Goal: Task Accomplishment & Management: Complete application form

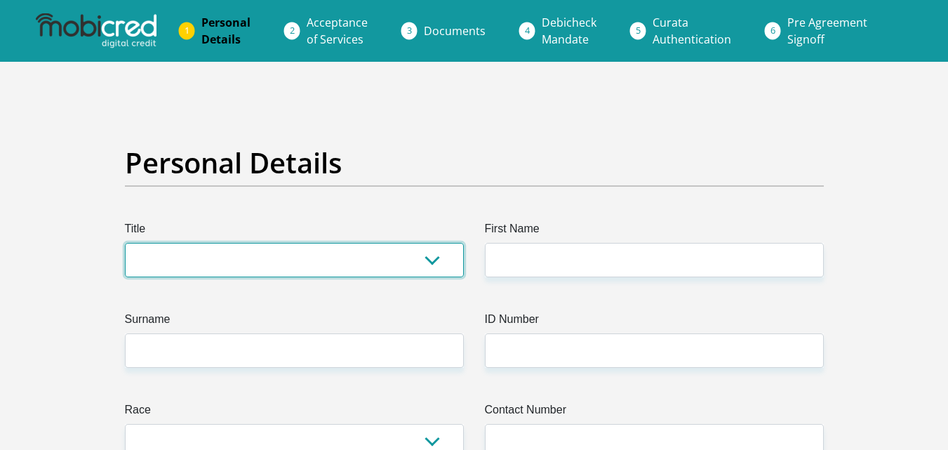
click at [433, 259] on select "Mr Ms Mrs Dr [PERSON_NAME]" at bounding box center [294, 260] width 339 height 34
select select "Ms"
click at [125, 243] on select "Mr Ms Mrs Dr Other" at bounding box center [294, 260] width 339 height 34
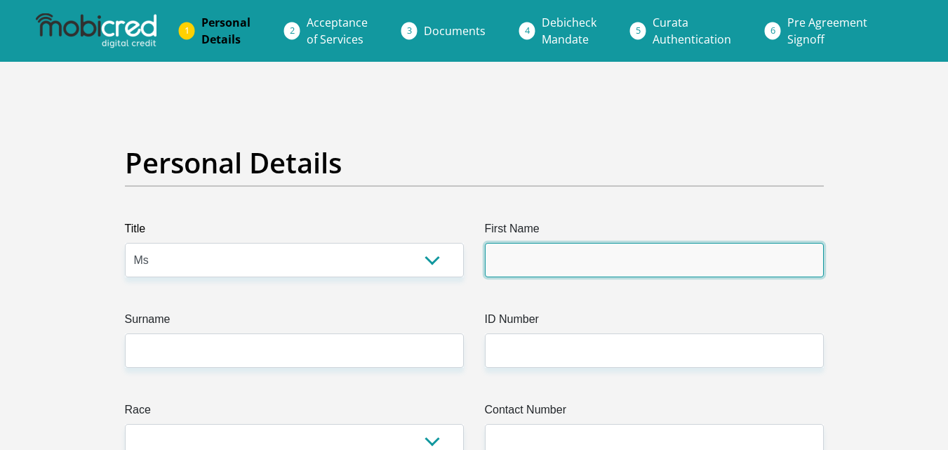
click at [492, 260] on input "First Name" at bounding box center [654, 260] width 339 height 34
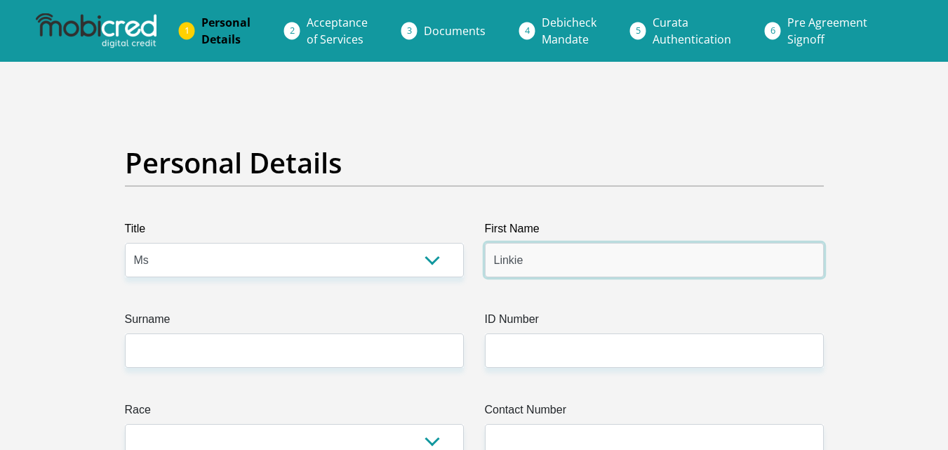
type input "Linkie"
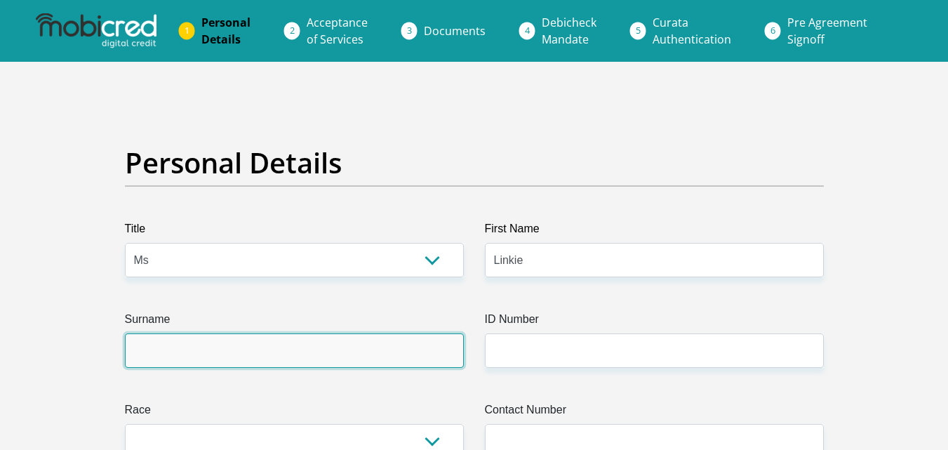
click at [337, 353] on input "Surname" at bounding box center [294, 350] width 339 height 34
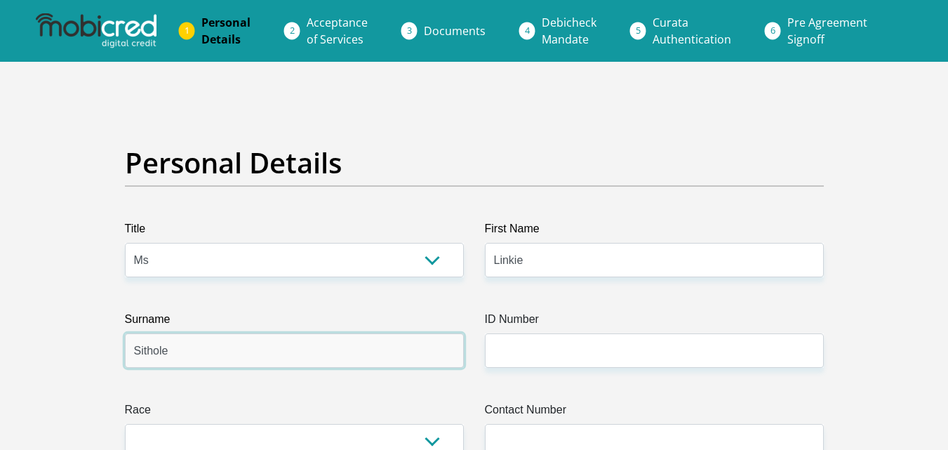
type input "Sithole"
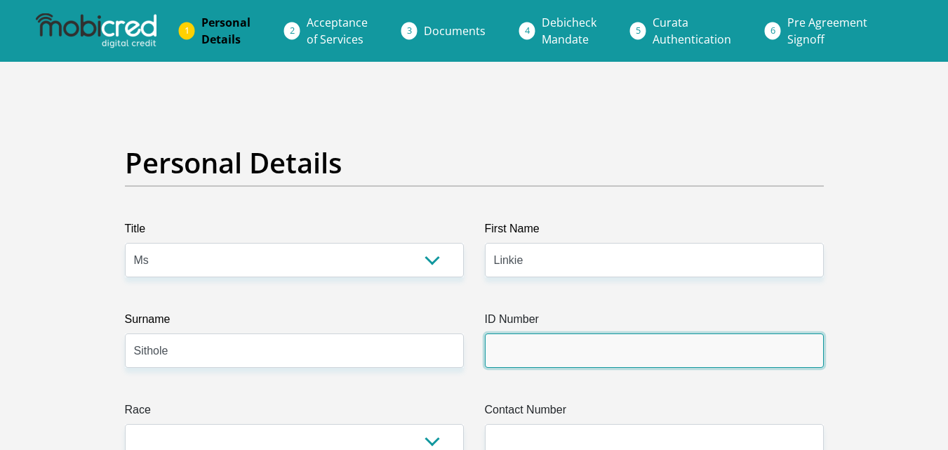
click at [502, 354] on input "ID Number" at bounding box center [654, 350] width 339 height 34
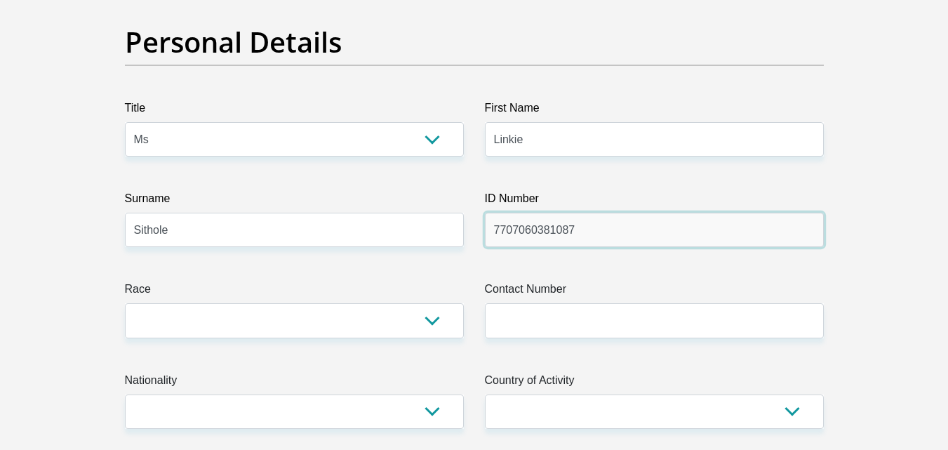
scroll to position [121, 0]
type input "7707060381087"
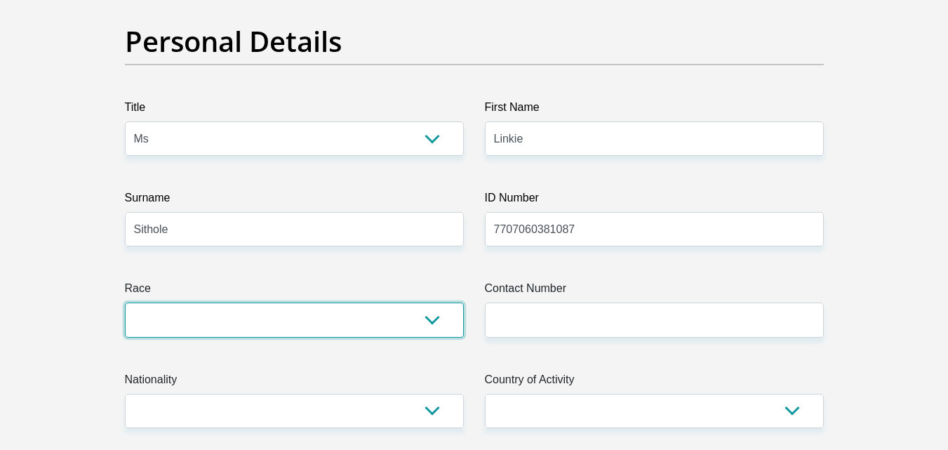
click at [424, 323] on select "Black Coloured Indian White Other" at bounding box center [294, 319] width 339 height 34
select select "1"
click at [125, 302] on select "Black Coloured Indian White Other" at bounding box center [294, 319] width 339 height 34
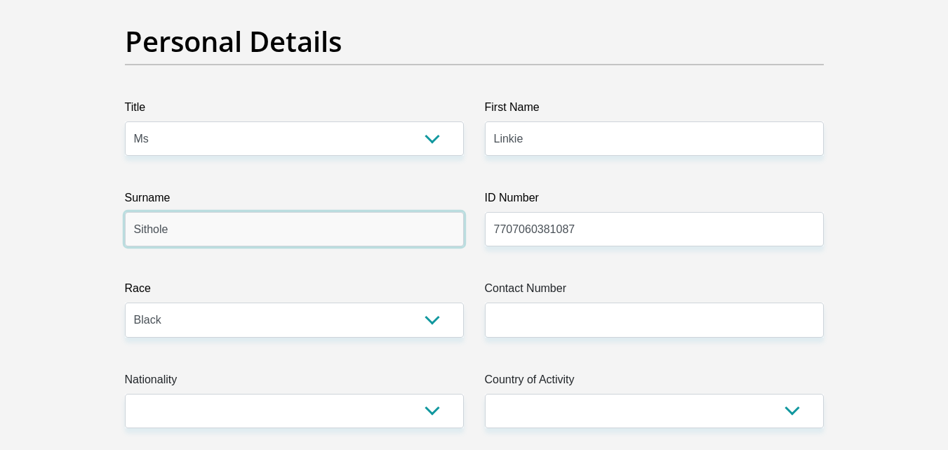
click at [341, 213] on input "Sithole" at bounding box center [294, 229] width 339 height 34
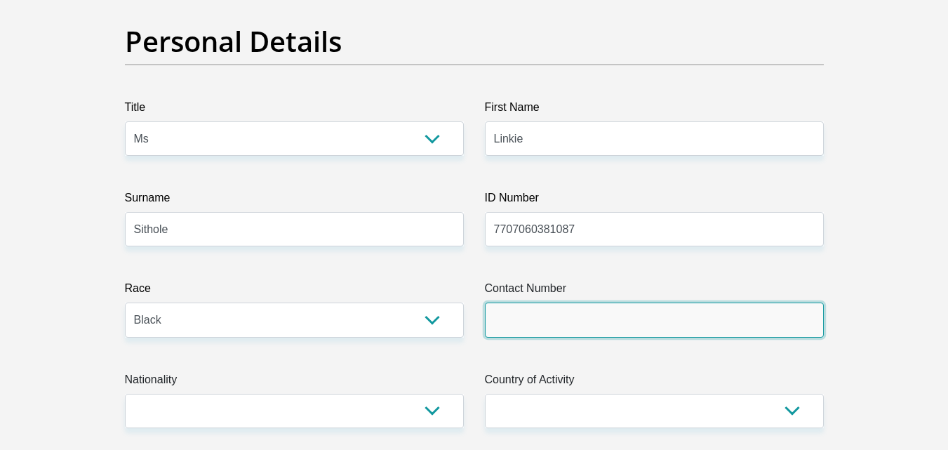
click at [508, 311] on input "Contact Number" at bounding box center [654, 319] width 339 height 34
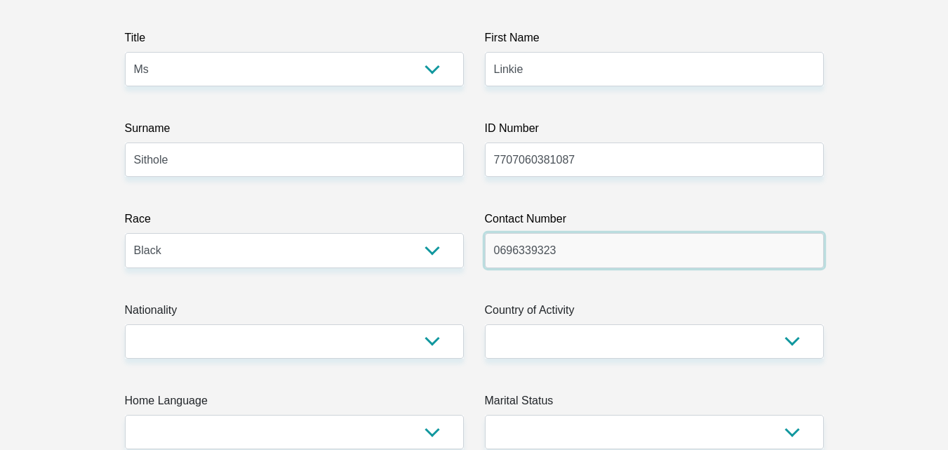
scroll to position [221, 0]
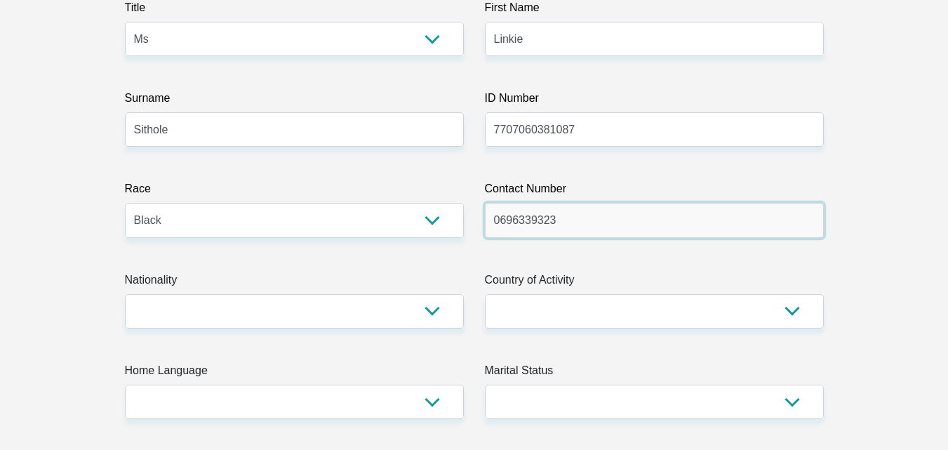
type input "0696339323"
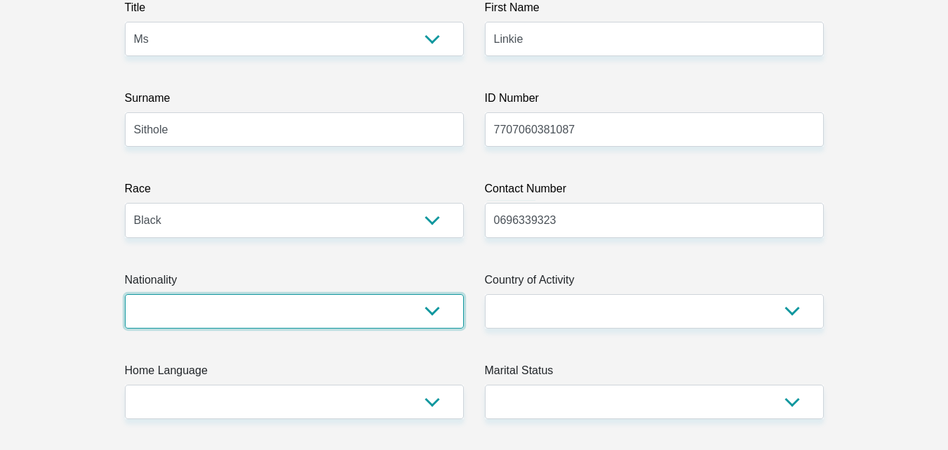
click at [441, 311] on select "South Africa Afghanistan Aland Islands Albania Algeria America Samoa American V…" at bounding box center [294, 311] width 339 height 34
select select "ZAF"
click at [125, 294] on select "South Africa Afghanistan Aland Islands Albania Algeria America Samoa American V…" at bounding box center [294, 311] width 339 height 34
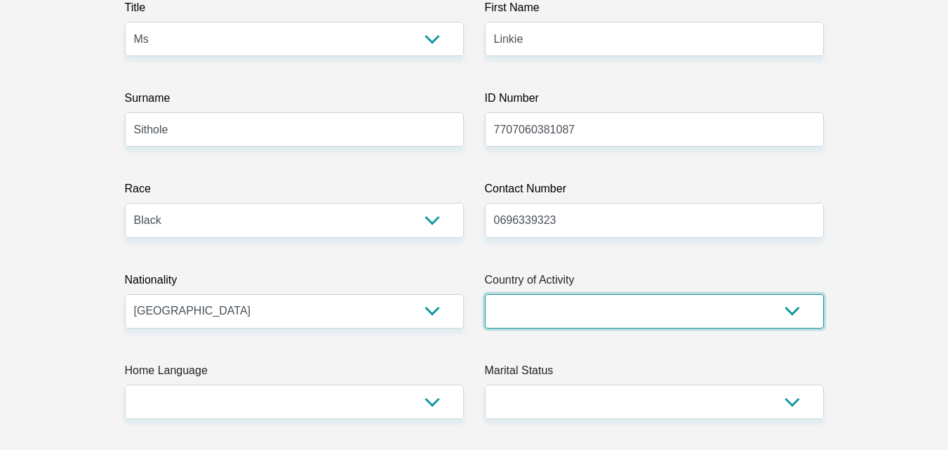
click at [791, 300] on select "South Africa Afghanistan Aland Islands Albania Algeria America Samoa American V…" at bounding box center [654, 311] width 339 height 34
click at [485, 294] on select "South Africa Afghanistan Aland Islands Albania Algeria America Samoa American V…" at bounding box center [654, 311] width 339 height 34
click at [610, 320] on select "South Africa Afghanistan Aland Islands Albania Algeria America Samoa American V…" at bounding box center [654, 311] width 339 height 34
select select "ZAF"
click at [485, 294] on select "South Africa Afghanistan Aland Islands Albania Algeria America Samoa American V…" at bounding box center [654, 311] width 339 height 34
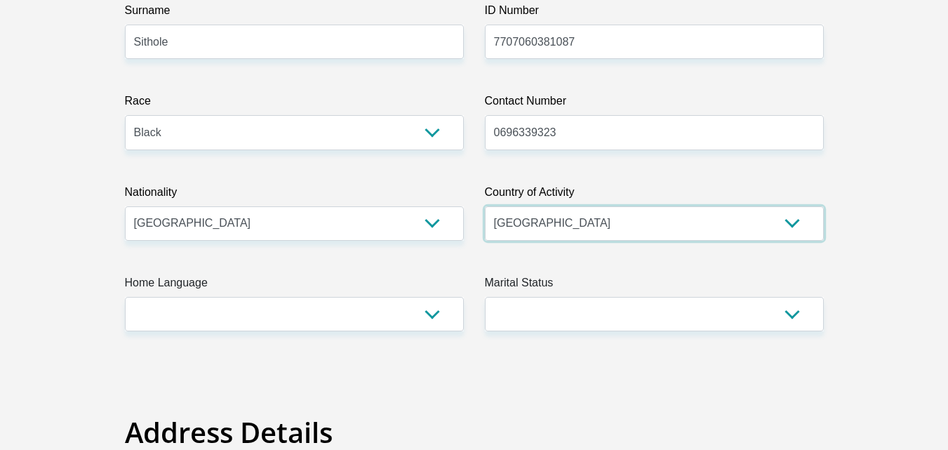
scroll to position [309, 0]
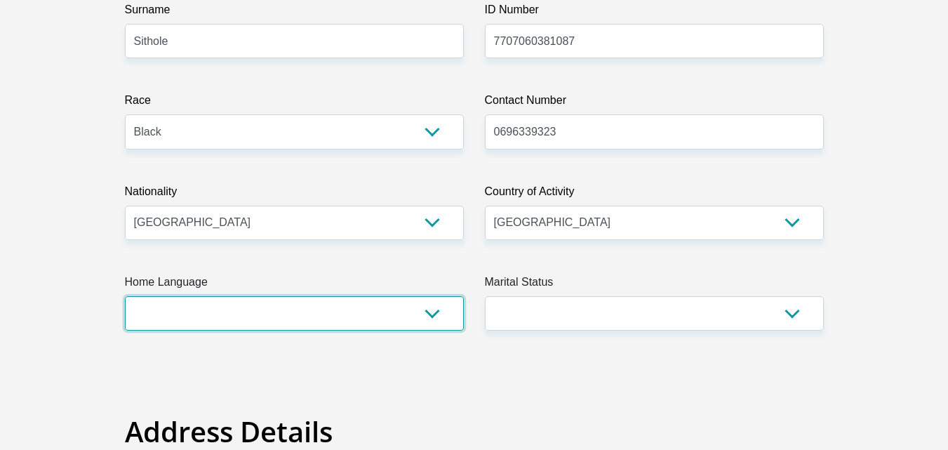
click at [423, 314] on select "Afrikaans English Sepedi South Ndebele Southern Sotho Swati Tsonga Tswana Venda…" at bounding box center [294, 313] width 339 height 34
click at [125, 296] on select "Afrikaans English Sepedi South Ndebele Southern Sotho Swati Tsonga Tswana Venda…" at bounding box center [294, 313] width 339 height 34
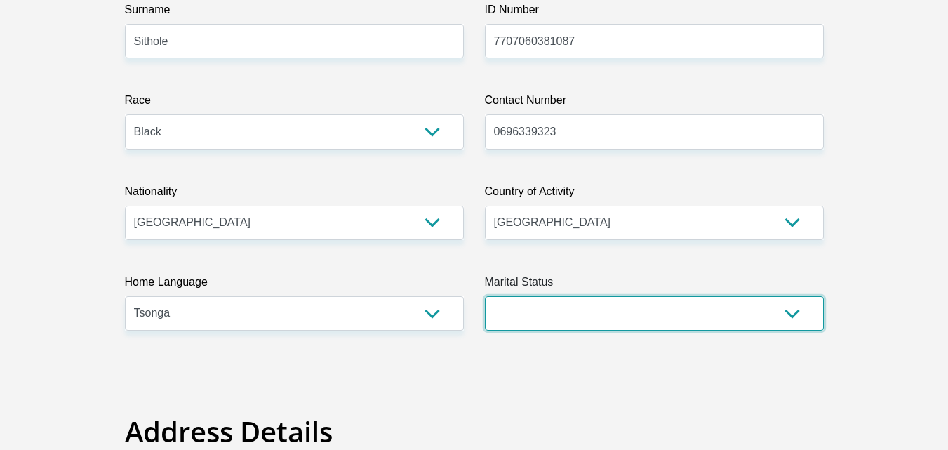
click at [575, 307] on select "Married ANC Single Divorced Widowed Married COP or Customary Law" at bounding box center [654, 313] width 339 height 34
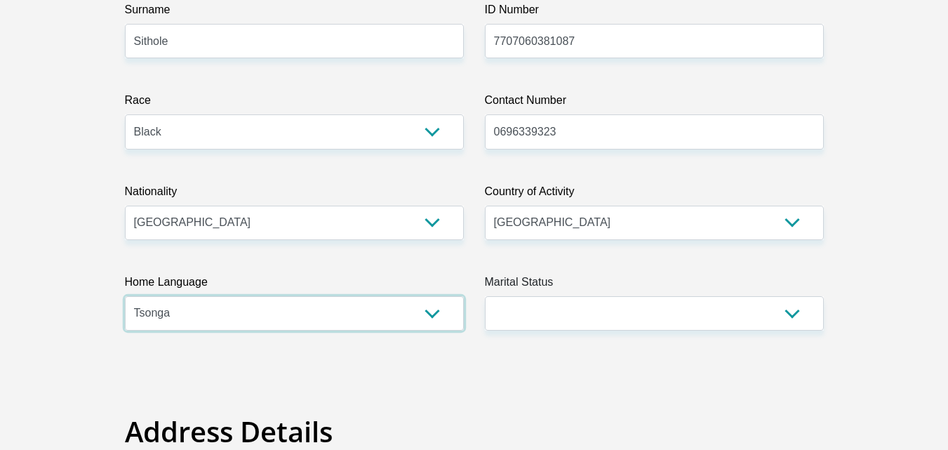
click at [361, 322] on select "Afrikaans English Sepedi South Ndebele Southern Sotho Swati Tsonga Tswana Venda…" at bounding box center [294, 313] width 339 height 34
select select "ssw"
click at [125, 296] on select "Afrikaans English Sepedi South Ndebele Southern Sotho Swati Tsonga Tswana Venda…" at bounding box center [294, 313] width 339 height 34
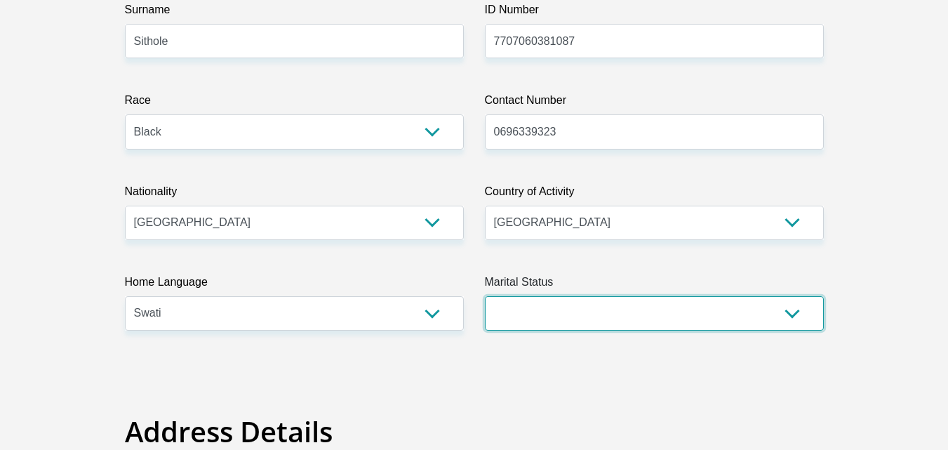
click at [577, 297] on select "Married ANC Single Divorced Widowed Married COP or Customary Law" at bounding box center [654, 313] width 339 height 34
select select "3"
click at [485, 296] on select "Married ANC Single Divorced Widowed Married COP or Customary Law" at bounding box center [654, 313] width 339 height 34
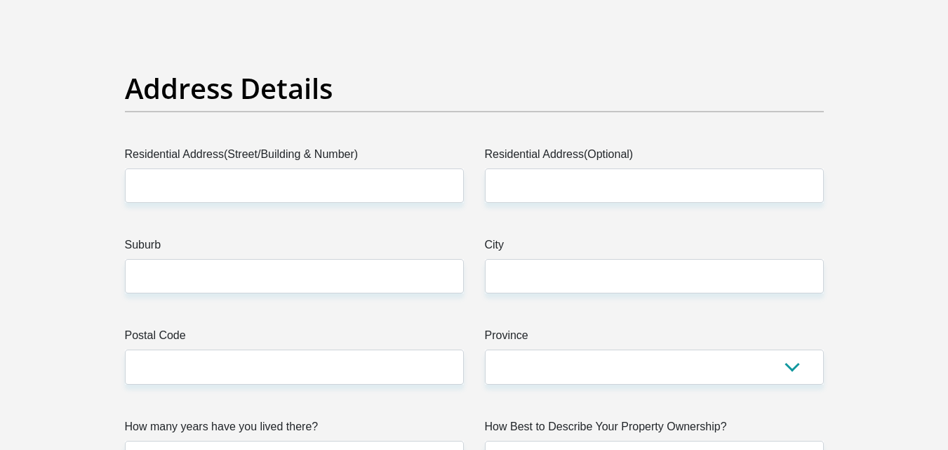
scroll to position [654, 0]
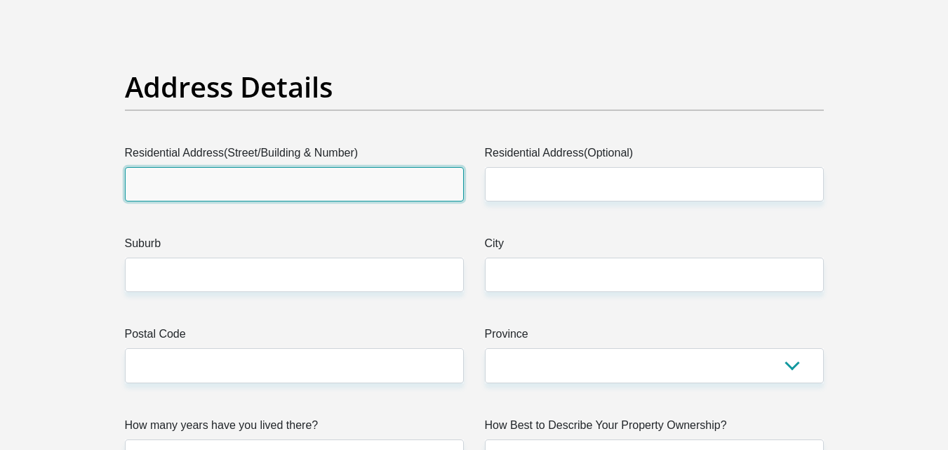
click at [345, 189] on input "Residential Address(Street/Building & Number)" at bounding box center [294, 184] width 339 height 34
type input "STAND NO 292 T"
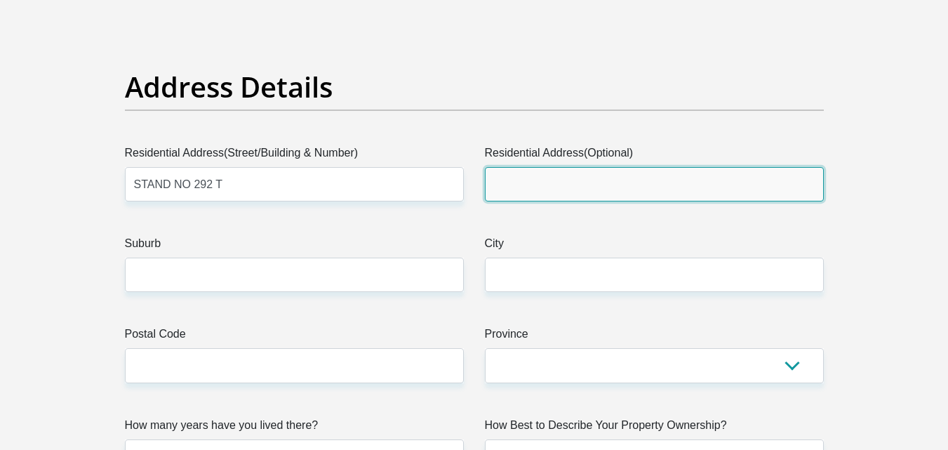
type input "NGWENYENI"
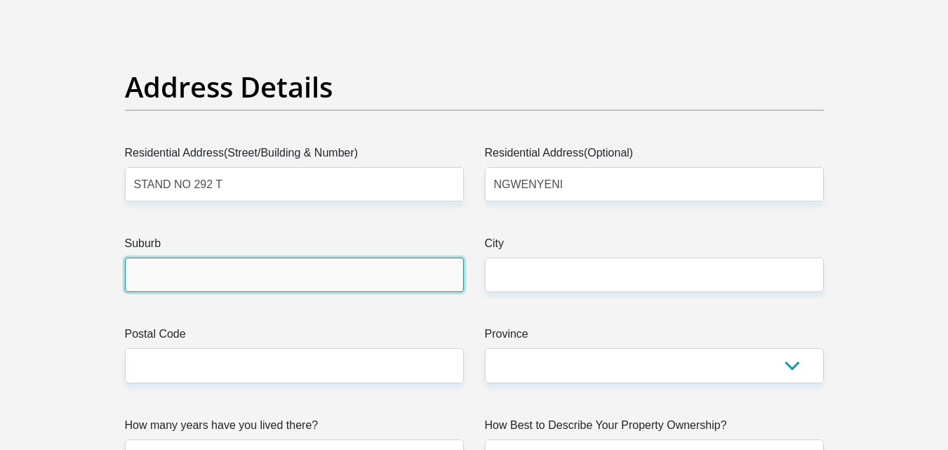
type input "MALELANE"
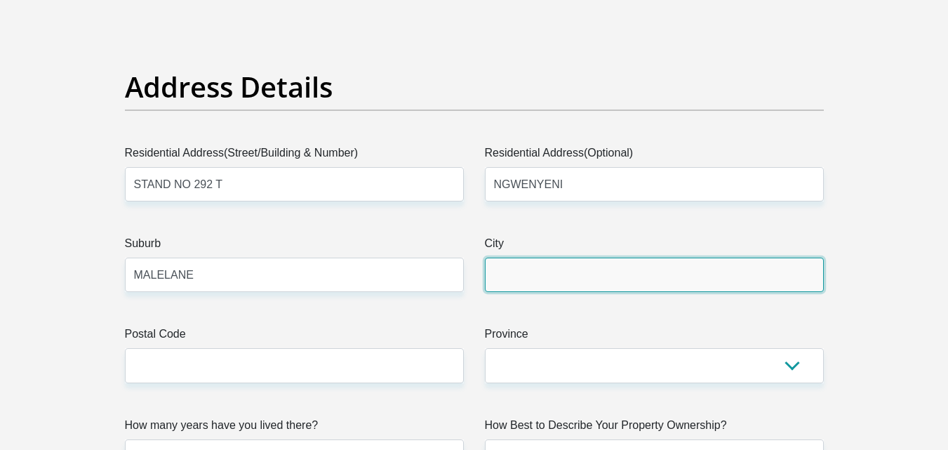
type input "MALELANE"
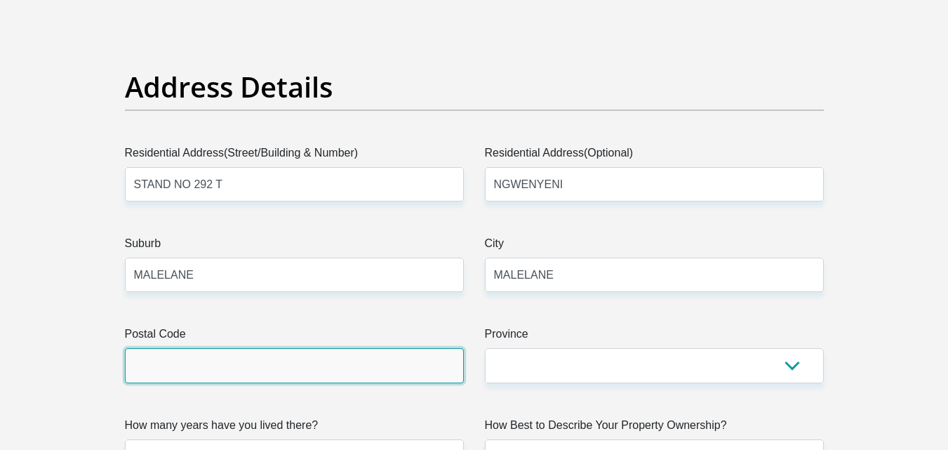
type input "1347"
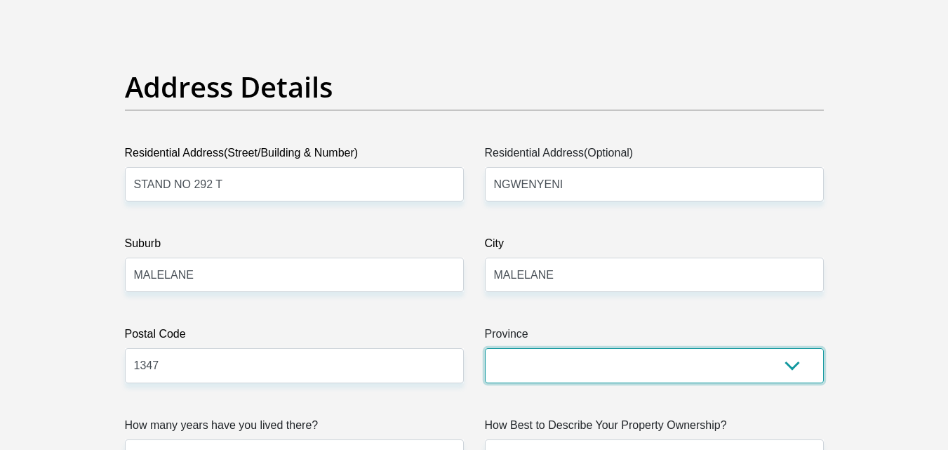
click at [574, 363] on select "Eastern Cape Free State Gauteng KwaZulu-Natal Limpopo Mpumalanga Northern Cape …" at bounding box center [654, 365] width 339 height 34
select select "Mpumalanga"
click at [485, 348] on select "Eastern Cape Free State Gauteng KwaZulu-Natal Limpopo Mpumalanga Northern Cape …" at bounding box center [654, 365] width 339 height 34
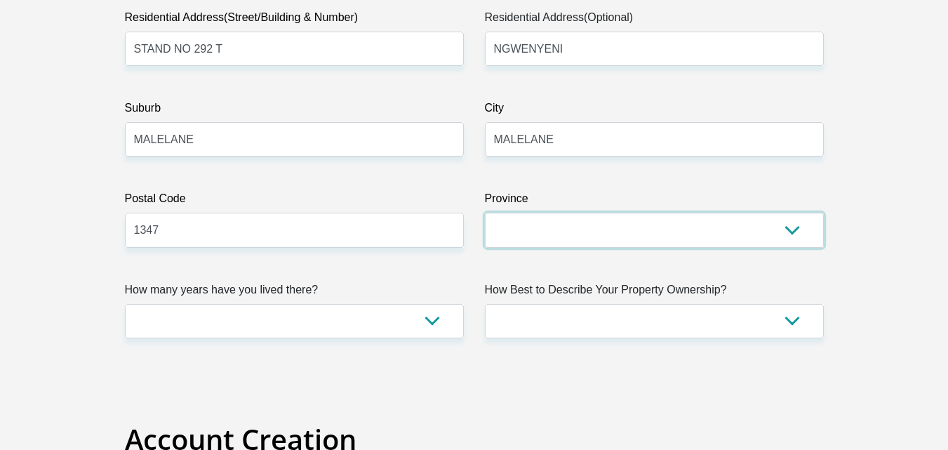
scroll to position [799, 0]
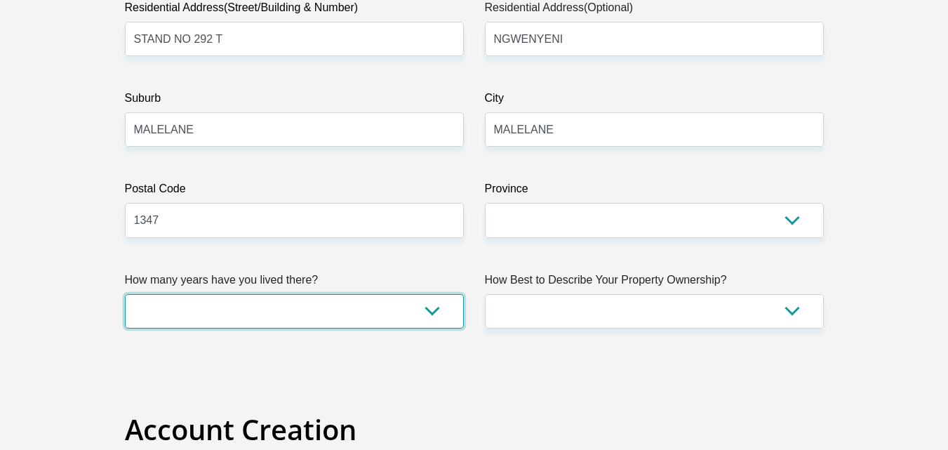
click at [413, 316] on select "less than 1 year 1-3 years 3-5 years 5+ years" at bounding box center [294, 311] width 339 height 34
select select "5"
click at [125, 294] on select "less than 1 year 1-3 years 3-5 years 5+ years" at bounding box center [294, 311] width 339 height 34
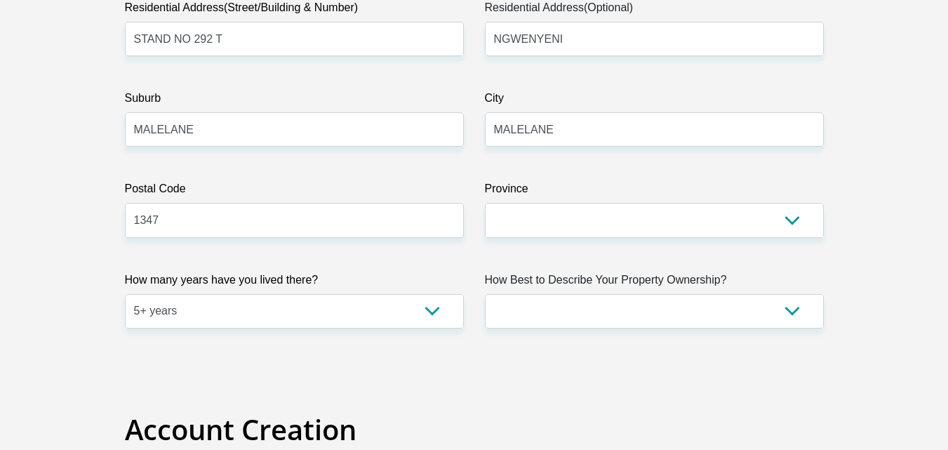
click at [610, 277] on label "How Best to Describe Your Property Ownership?" at bounding box center [654, 282] width 339 height 22
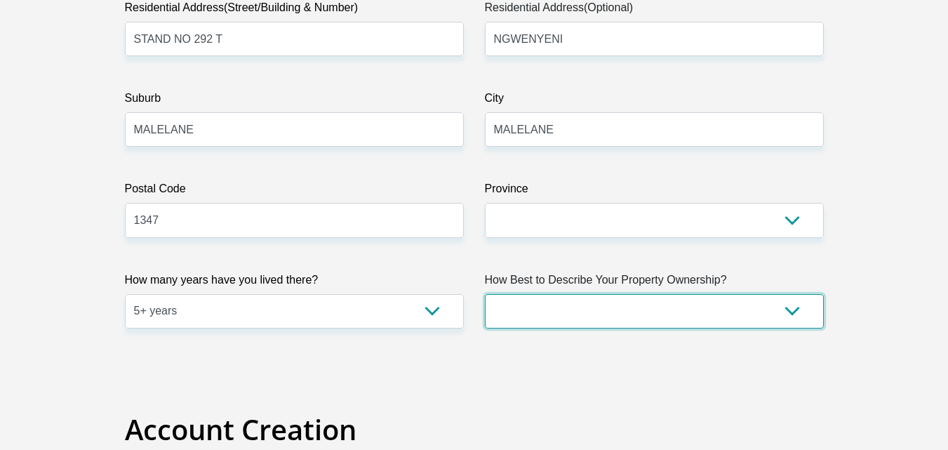
click at [610, 294] on select "Owned Rented Family Owned Company Dwelling" at bounding box center [654, 311] width 339 height 34
click at [593, 323] on select "Owned Rented Family Owned Company Dwelling" at bounding box center [654, 311] width 339 height 34
select select "Owned"
click at [485, 294] on select "Owned Rented Family Owned Company Dwelling" at bounding box center [654, 311] width 339 height 34
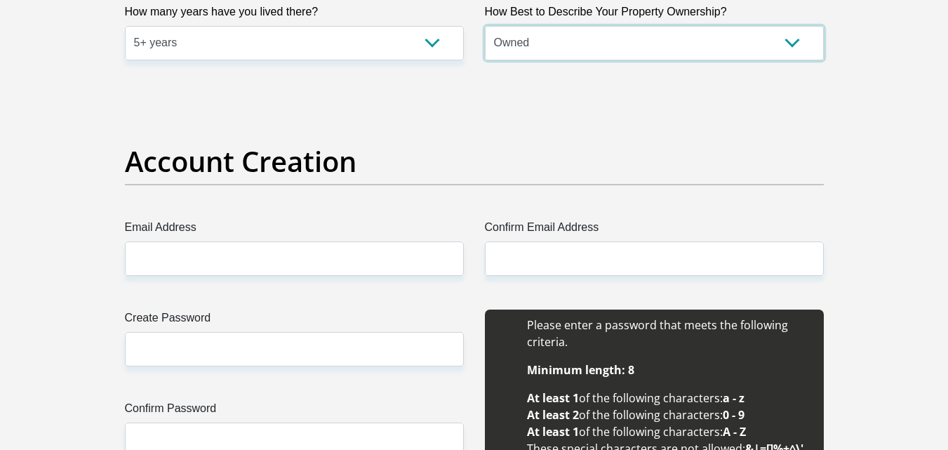
scroll to position [1068, 0]
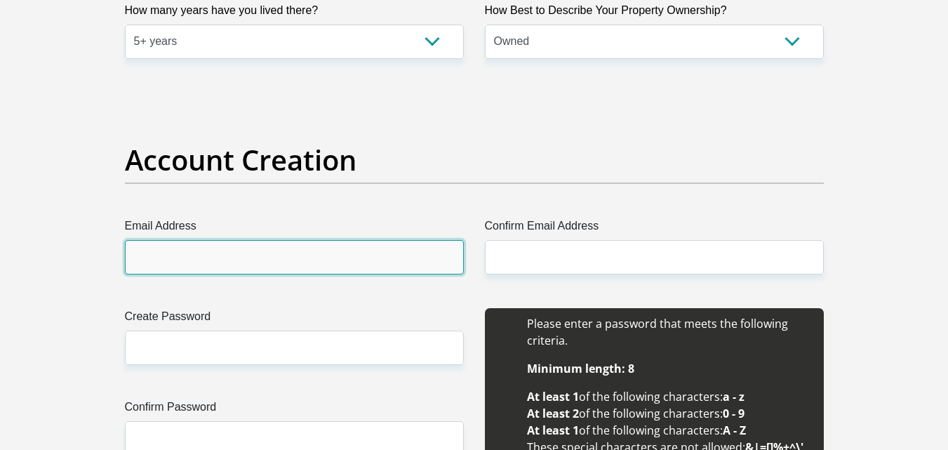
click at [388, 251] on input "Email Address" at bounding box center [294, 257] width 339 height 34
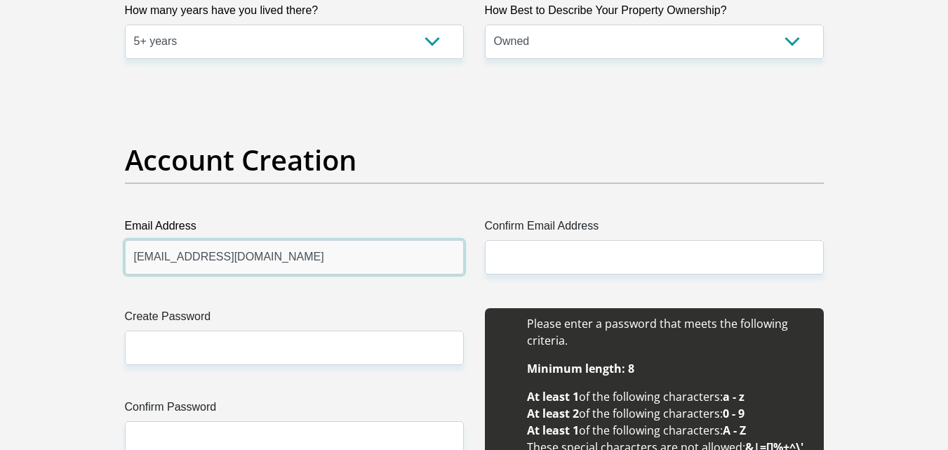
type input "21242100@mylife.unisa.ac.za"
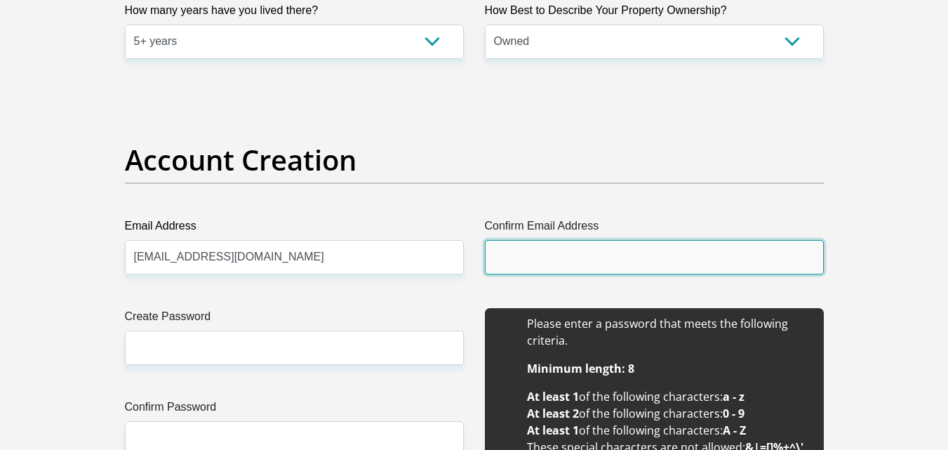
click at [516, 257] on input "Confirm Email Address" at bounding box center [654, 257] width 339 height 34
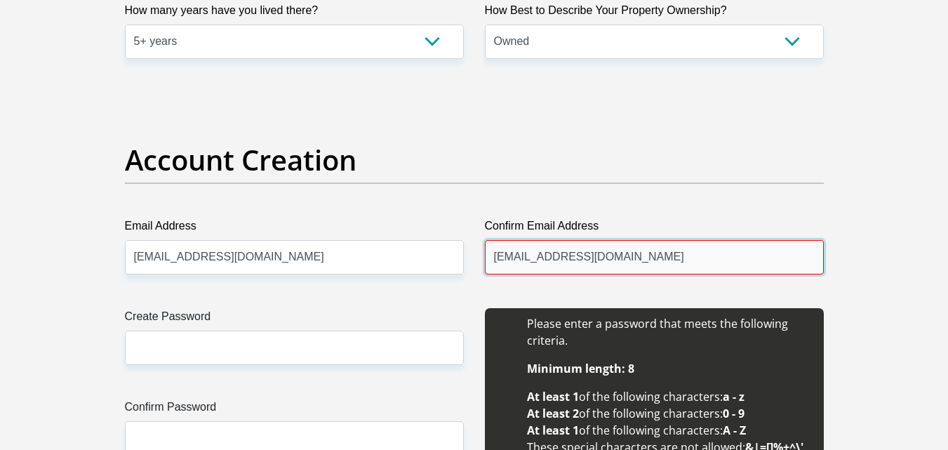
type input "21242100@unisa.ac.za"
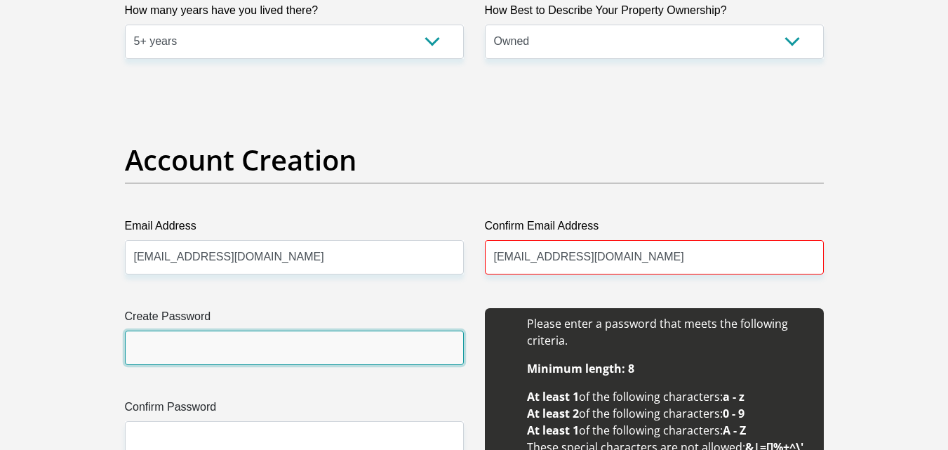
click at [325, 340] on input "Create Password" at bounding box center [294, 347] width 339 height 34
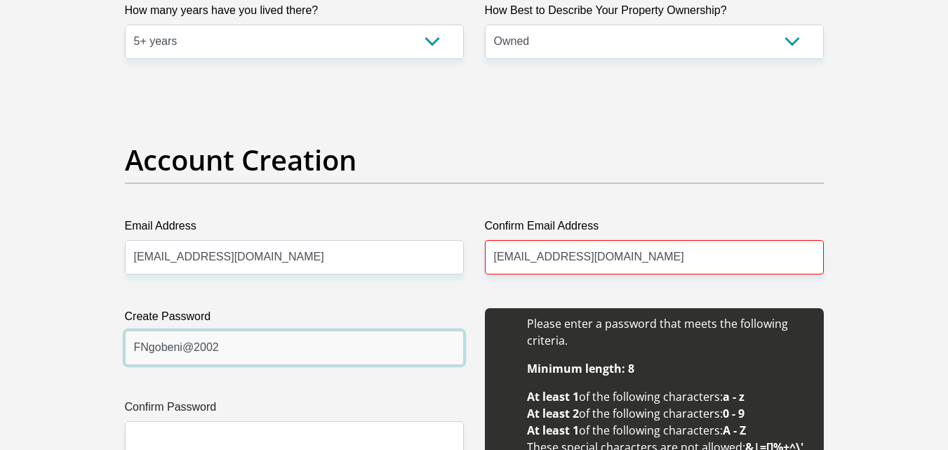
scroll to position [1209, 0]
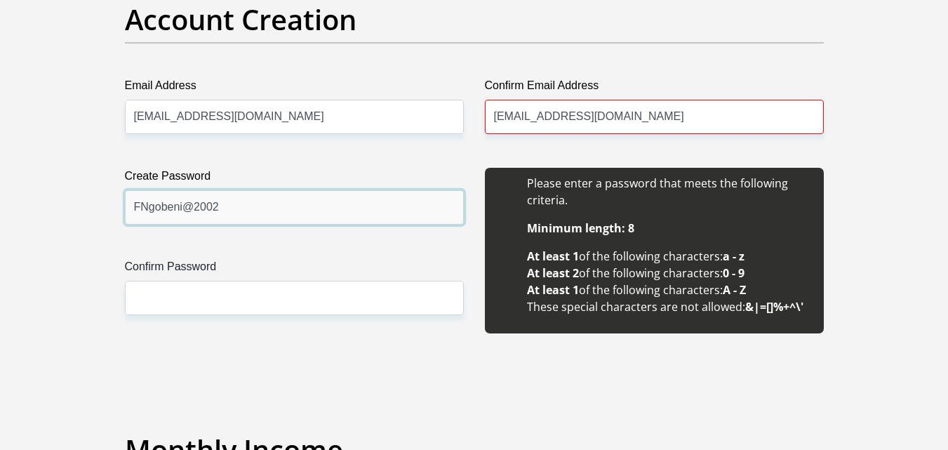
type input "FNgobeni@2002"
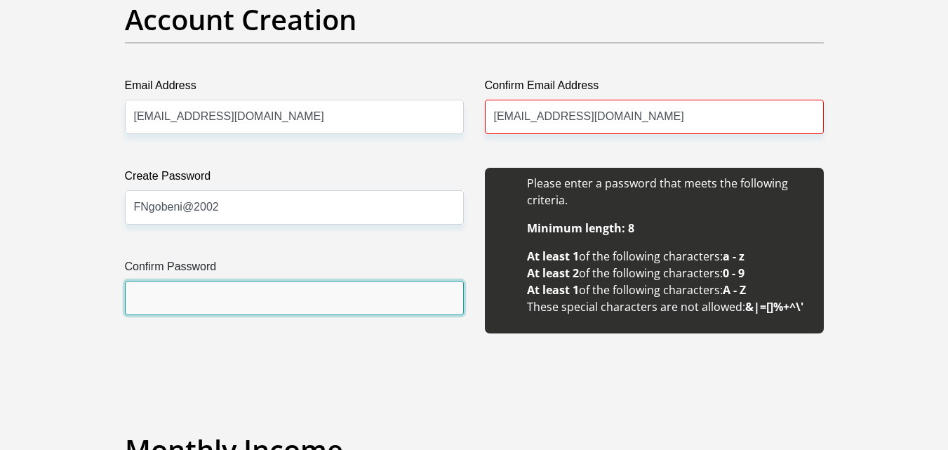
click at [307, 307] on input "Confirm Password" at bounding box center [294, 298] width 339 height 34
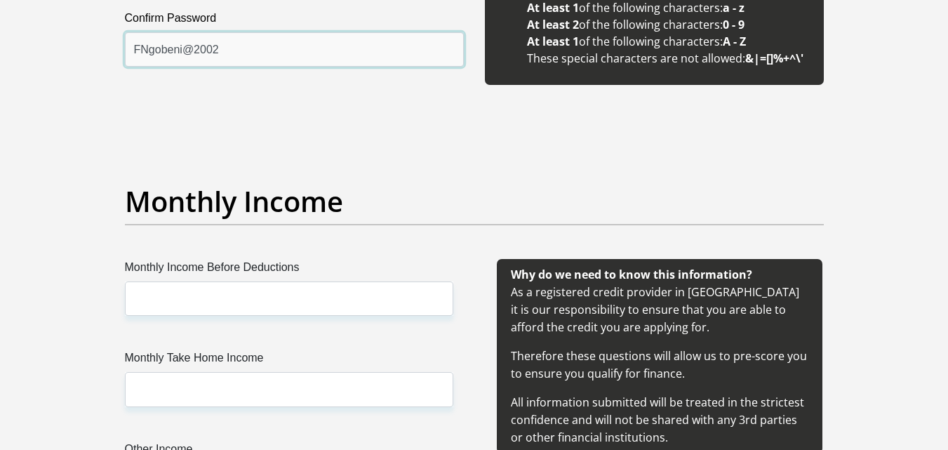
scroll to position [1458, 0]
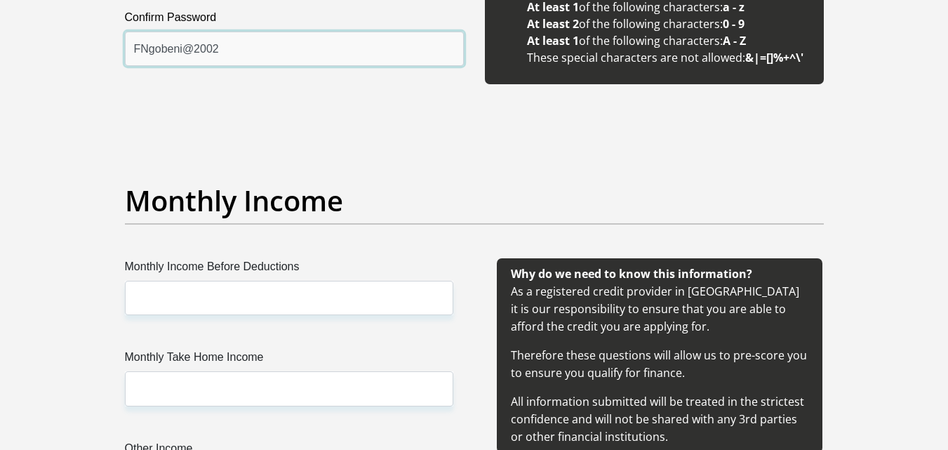
type input "FNgobeni@2002"
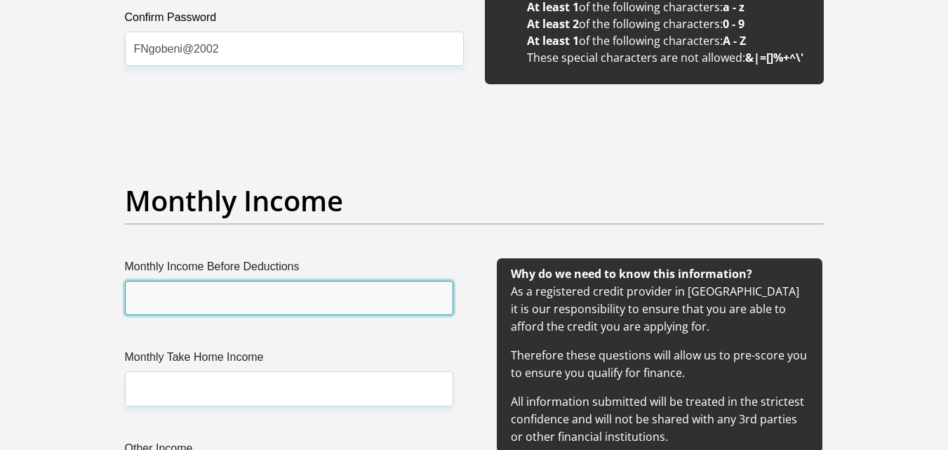
click at [296, 300] on input "Monthly Income Before Deductions" at bounding box center [289, 298] width 328 height 34
type input "25000"
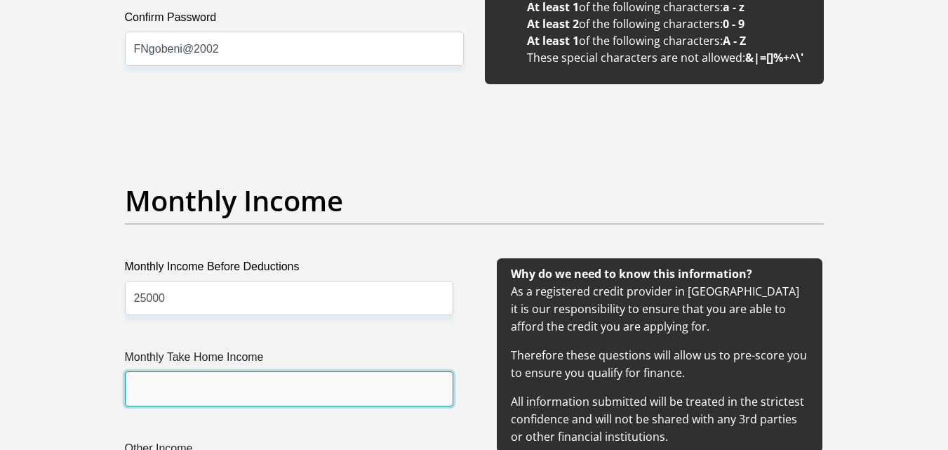
click at [177, 398] on input "Monthly Take Home Income" at bounding box center [289, 388] width 328 height 34
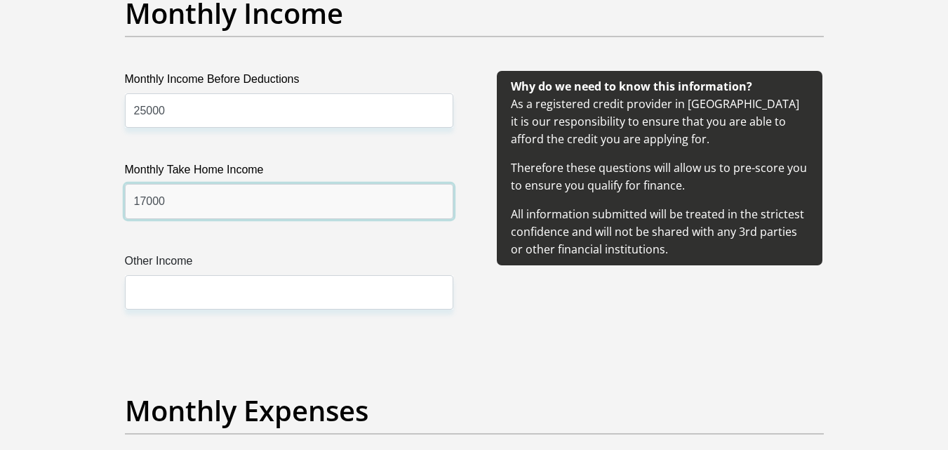
scroll to position [1648, 0]
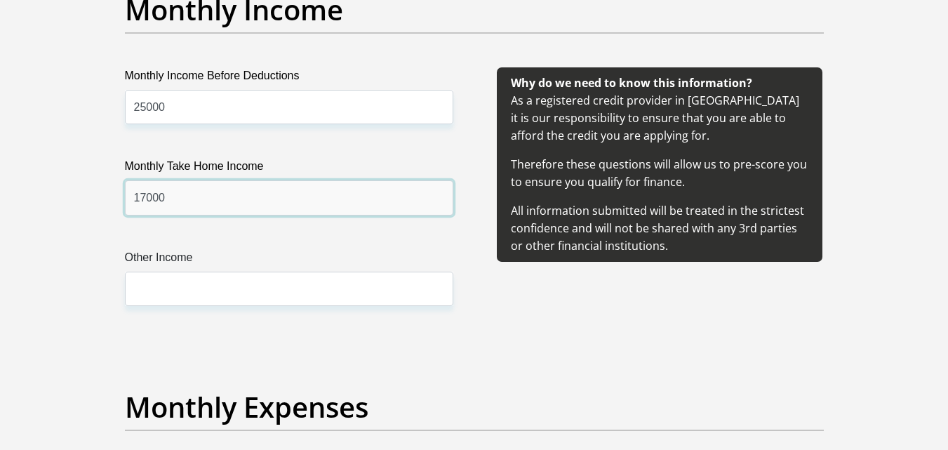
type input "17000"
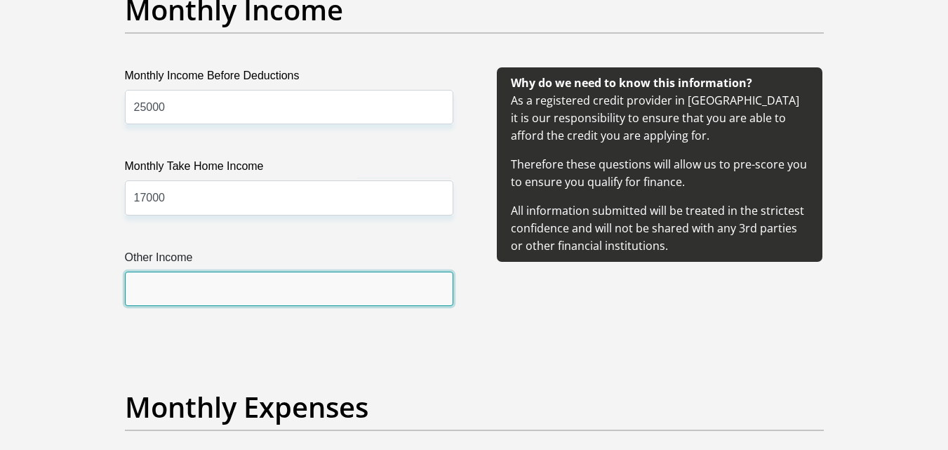
click at [236, 287] on input "Other Income" at bounding box center [289, 288] width 328 height 34
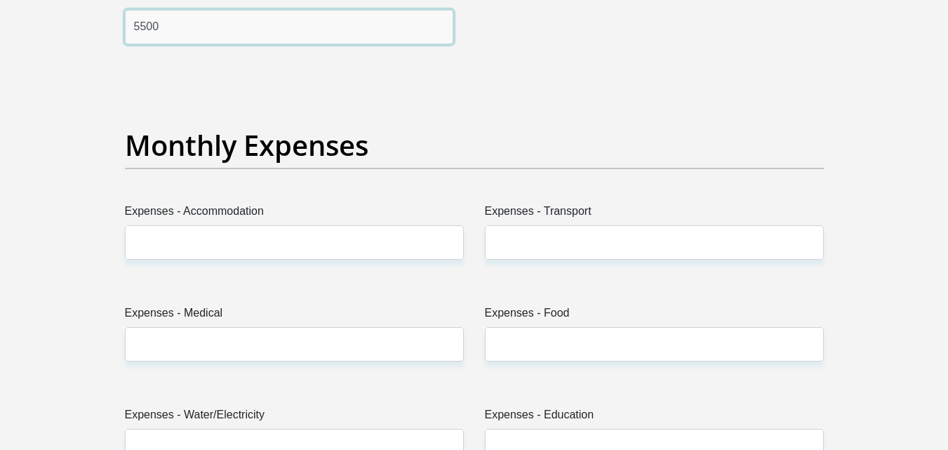
scroll to position [1914, 0]
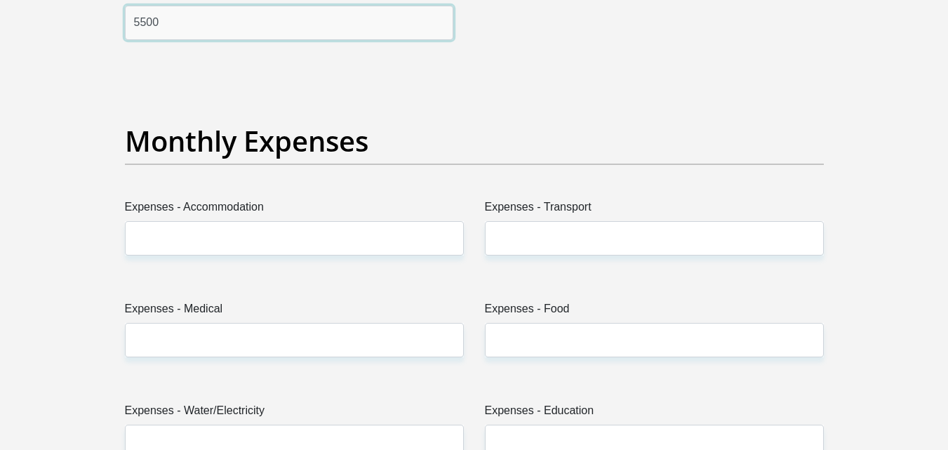
type input "5500"
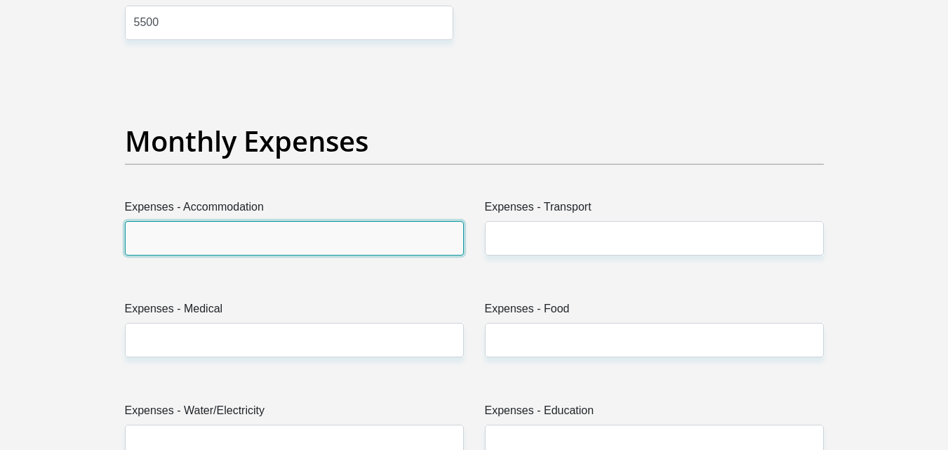
click at [251, 230] on input "Expenses - Accommodation" at bounding box center [294, 238] width 339 height 34
type input "2500"
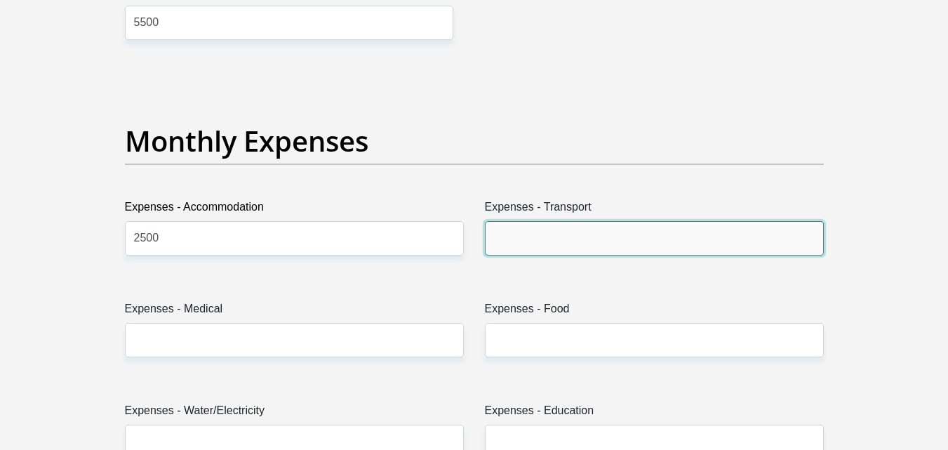
click at [514, 231] on input "Expenses - Transport" at bounding box center [654, 238] width 339 height 34
type input "5459"
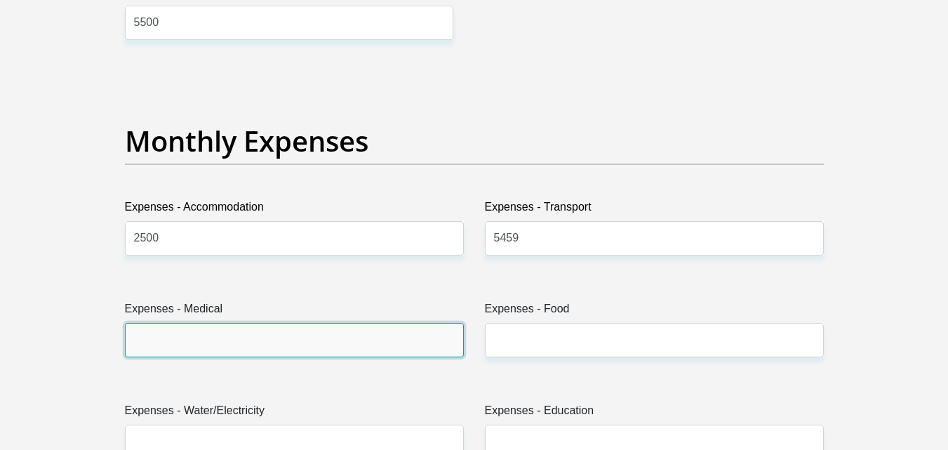
click at [365, 349] on input "Expenses - Medical" at bounding box center [294, 340] width 339 height 34
type input "0"
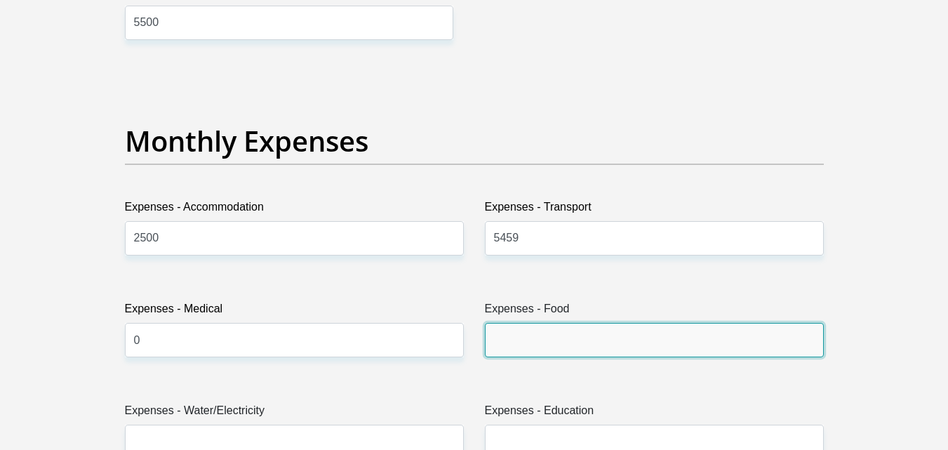
click at [493, 343] on input "Expenses - Food" at bounding box center [654, 340] width 339 height 34
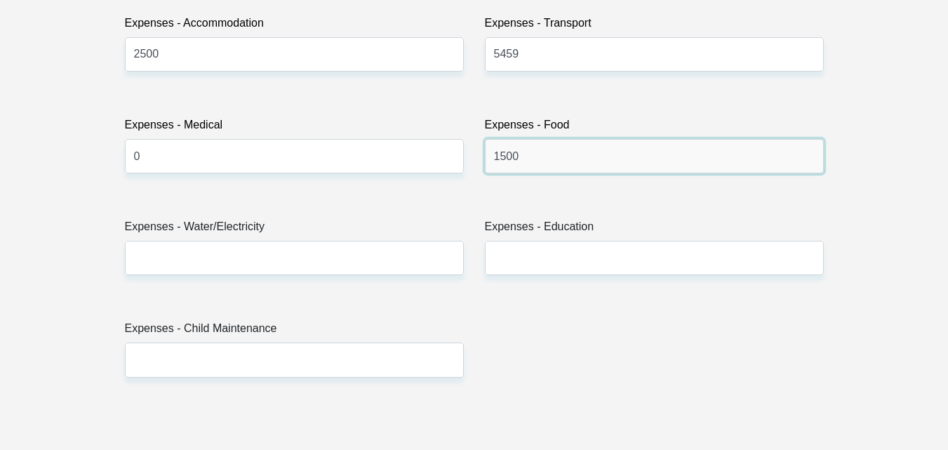
scroll to position [2099, 0]
type input "1500"
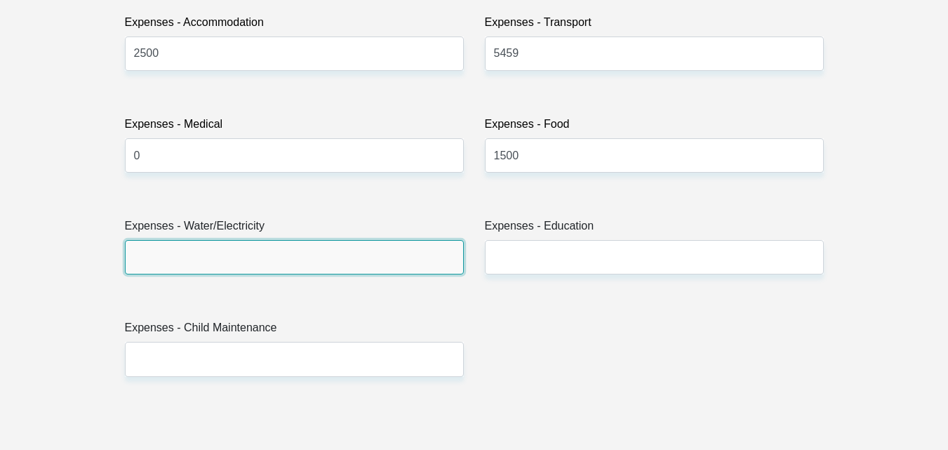
click at [382, 258] on input "Expenses - Water/Electricity" at bounding box center [294, 257] width 339 height 34
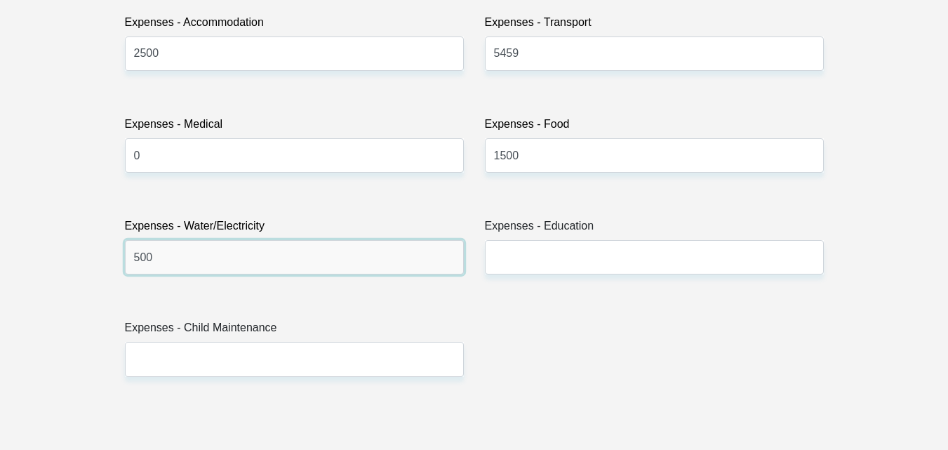
type input "500"
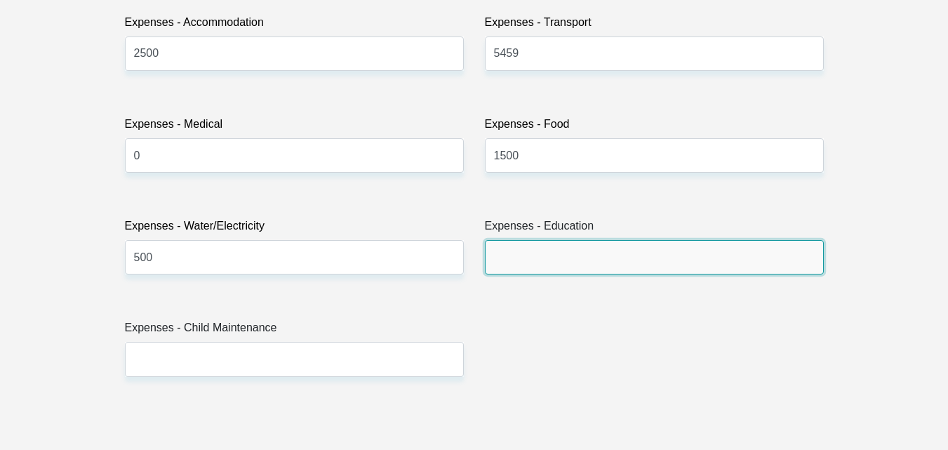
click at [544, 255] on input "Expenses - Education" at bounding box center [654, 257] width 339 height 34
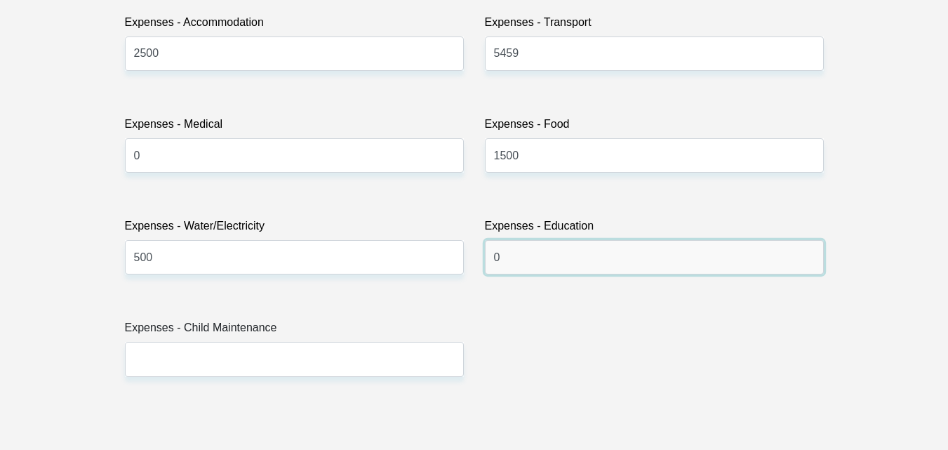
type input "0"
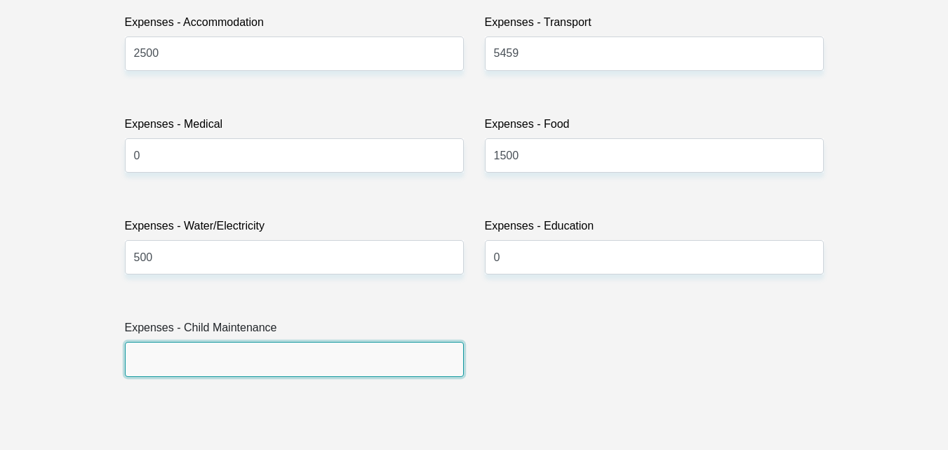
click at [337, 357] on input "Expenses - Child Maintenance" at bounding box center [294, 359] width 339 height 34
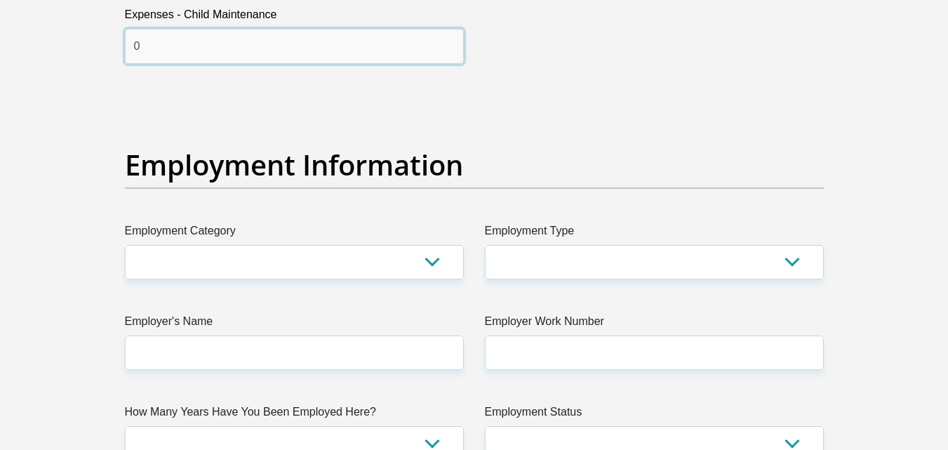
scroll to position [2412, 0]
type input "0"
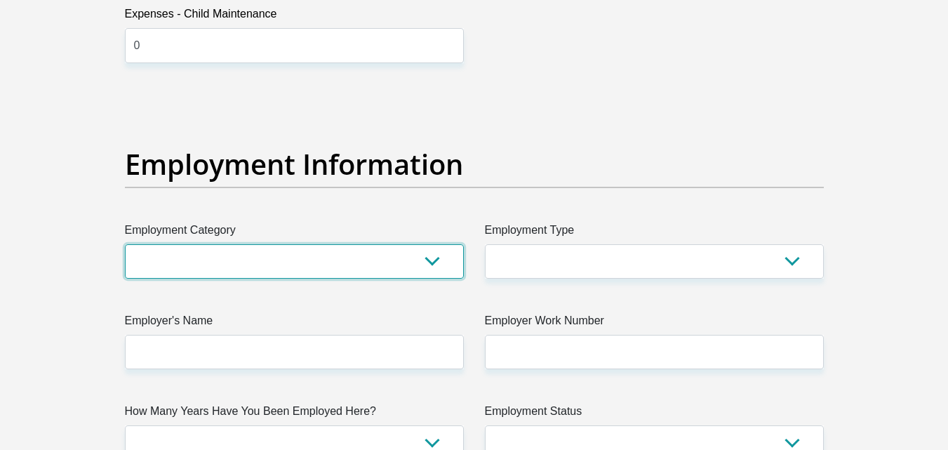
click at [429, 270] on select "AGRICULTURE ALCOHOL & TOBACCO CONSTRUCTION MATERIALS METALLURGY EQUIPMENT FOR R…" at bounding box center [294, 261] width 339 height 34
select select "71"
click at [125, 244] on select "AGRICULTURE ALCOHOL & TOBACCO CONSTRUCTION MATERIALS METALLURGY EQUIPMENT FOR R…" at bounding box center [294, 261] width 339 height 34
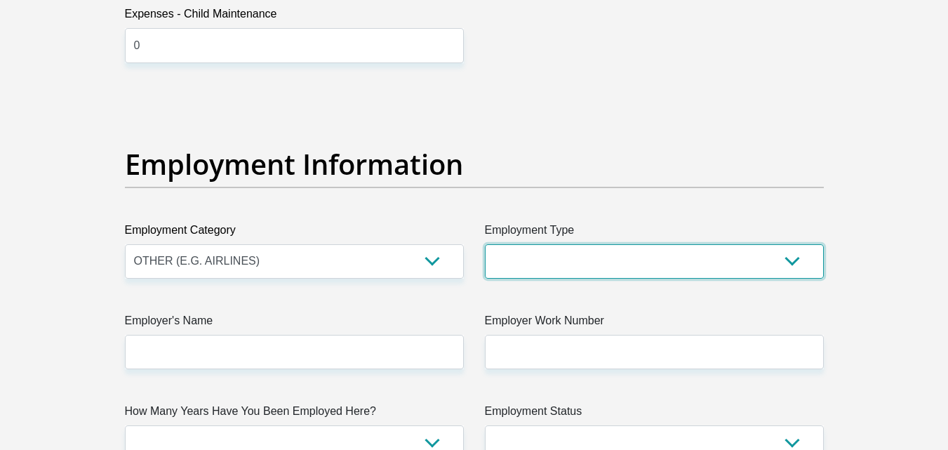
click at [561, 251] on select "College/Lecturer Craft Seller Creative Driver Executive Farmer Forces - Non Com…" at bounding box center [654, 261] width 339 height 34
select select "Social Worker"
click at [485, 244] on select "College/Lecturer Craft Seller Creative Driver Executive Farmer Forces - Non Com…" at bounding box center [654, 261] width 339 height 34
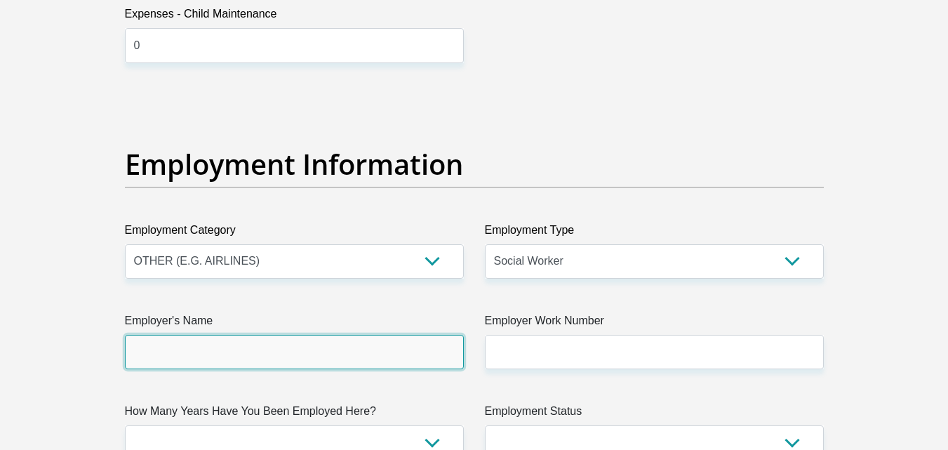
click at [382, 364] on input "Employer's Name" at bounding box center [294, 352] width 339 height 34
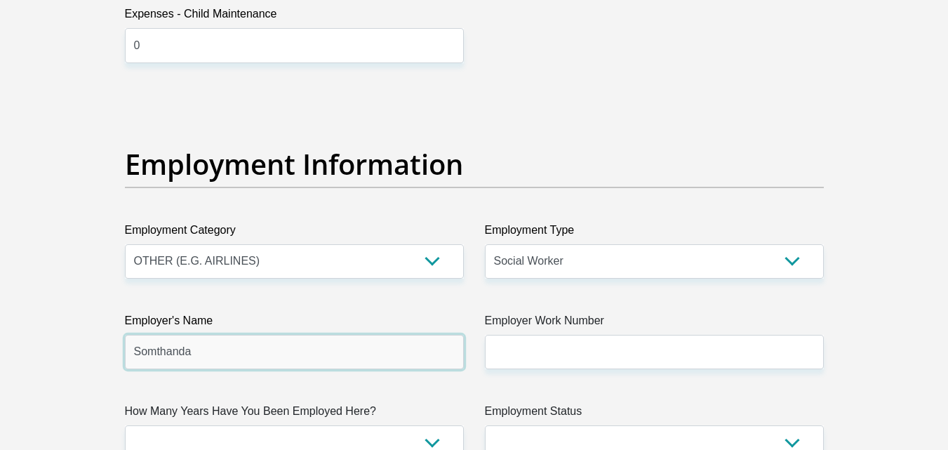
type input "Somthanda"
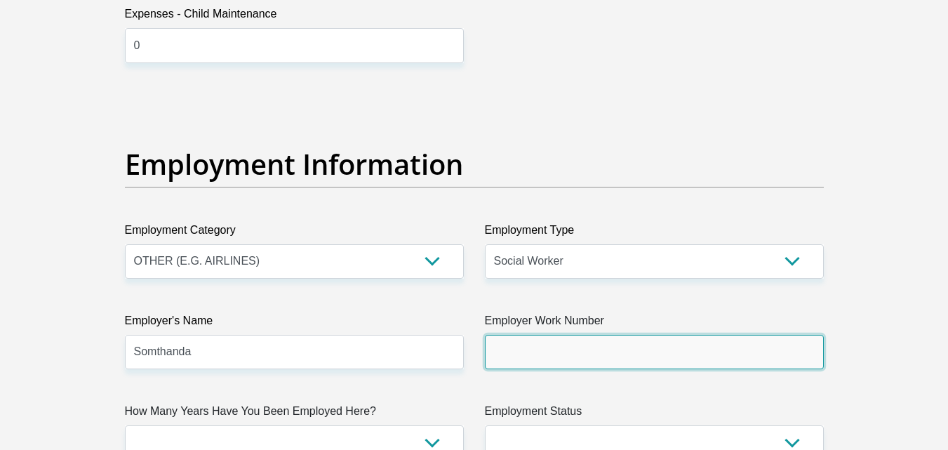
click at [532, 363] on input "Employer Work Number" at bounding box center [654, 352] width 339 height 34
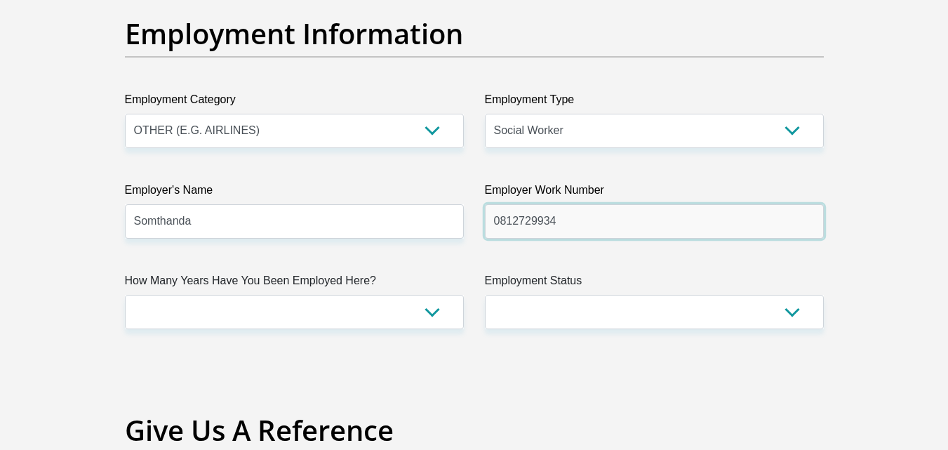
scroll to position [2543, 0]
type input "0812729934"
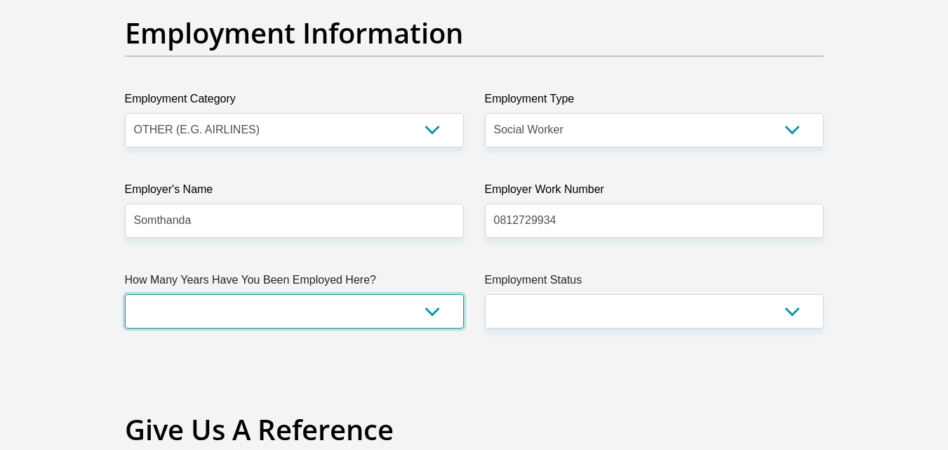
click at [433, 318] on select "less than 1 year 1-3 years 3-5 years 5+ years" at bounding box center [294, 311] width 339 height 34
select select "60"
click at [125, 294] on select "less than 1 year 1-3 years 3-5 years 5+ years" at bounding box center [294, 311] width 339 height 34
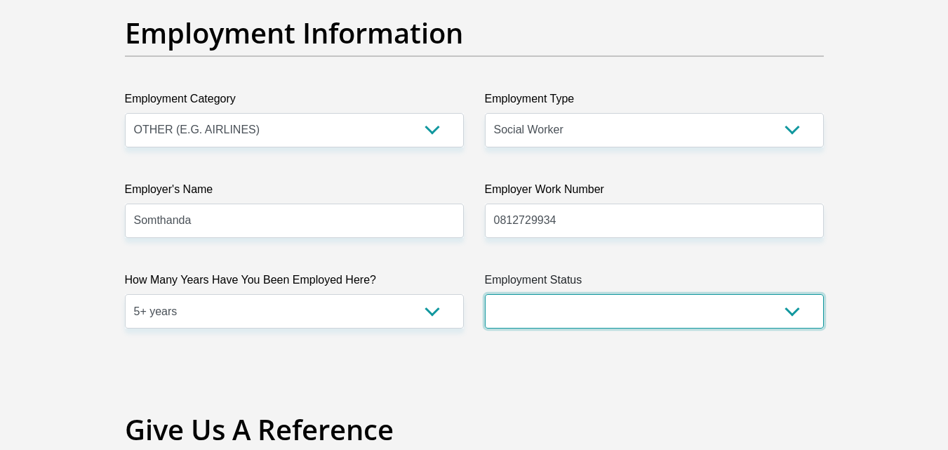
click at [622, 326] on select "Permanent/Full-time Part-time/Casual Contract Worker Self-Employed Housewife Re…" at bounding box center [654, 311] width 339 height 34
select select "1"
click at [485, 294] on select "Permanent/Full-time Part-time/Casual Contract Worker Self-Employed Housewife Re…" at bounding box center [654, 311] width 339 height 34
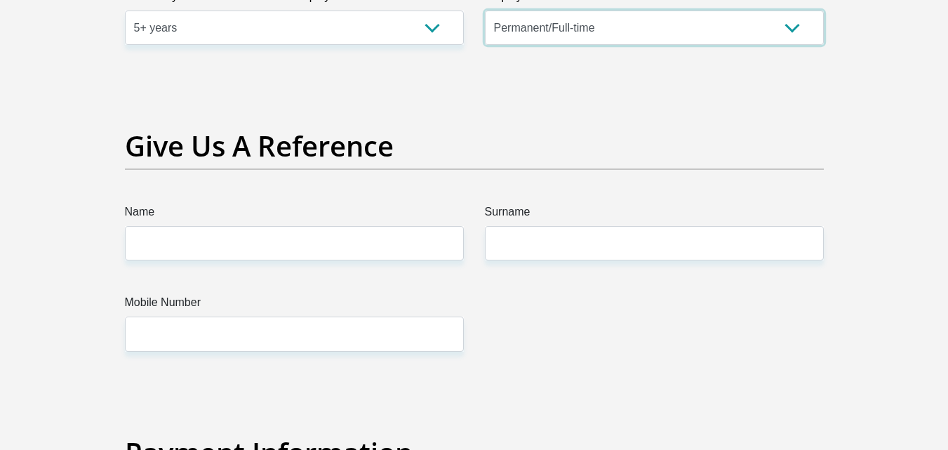
scroll to position [2831, 0]
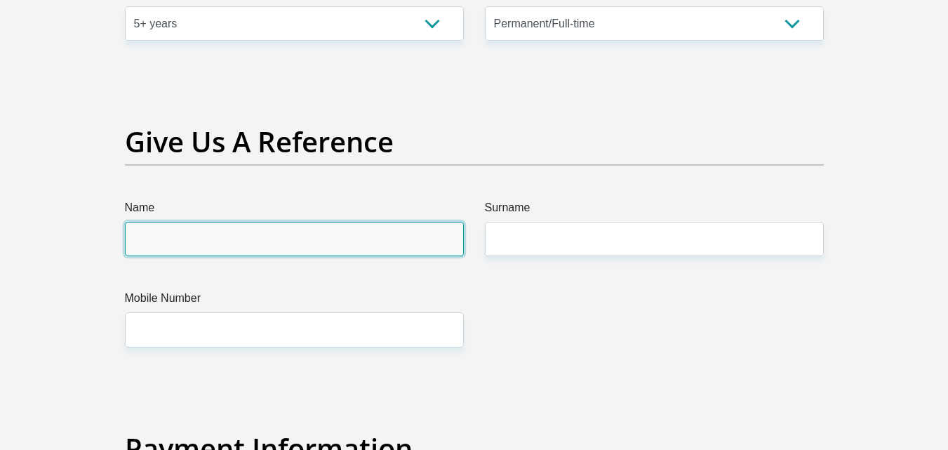
click at [422, 245] on input "Name" at bounding box center [294, 239] width 339 height 34
type input "k"
type input "K"
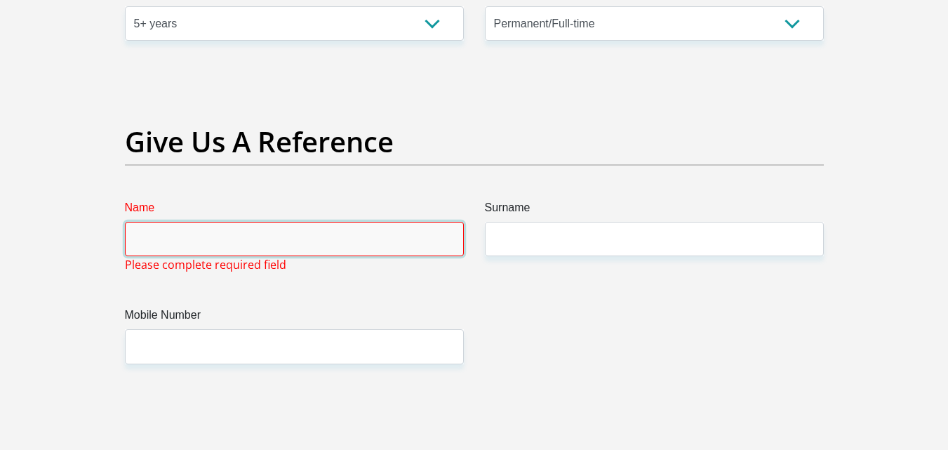
type input "n"
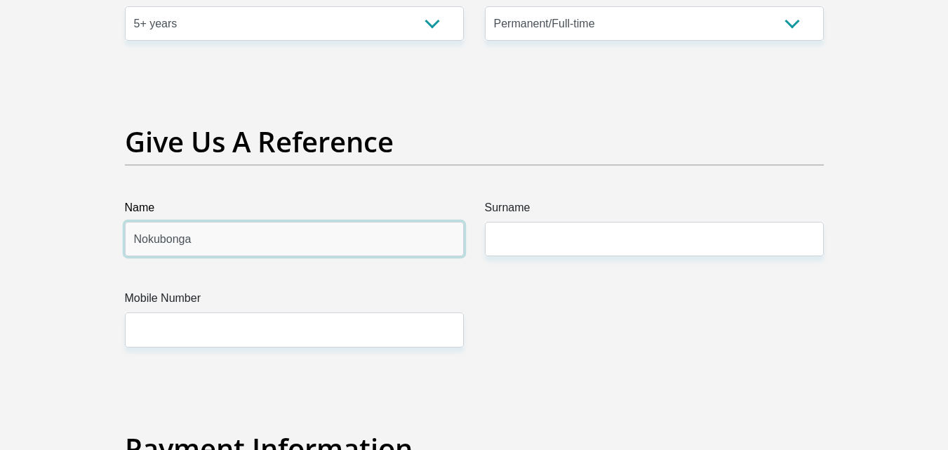
type input "Nokubonga"
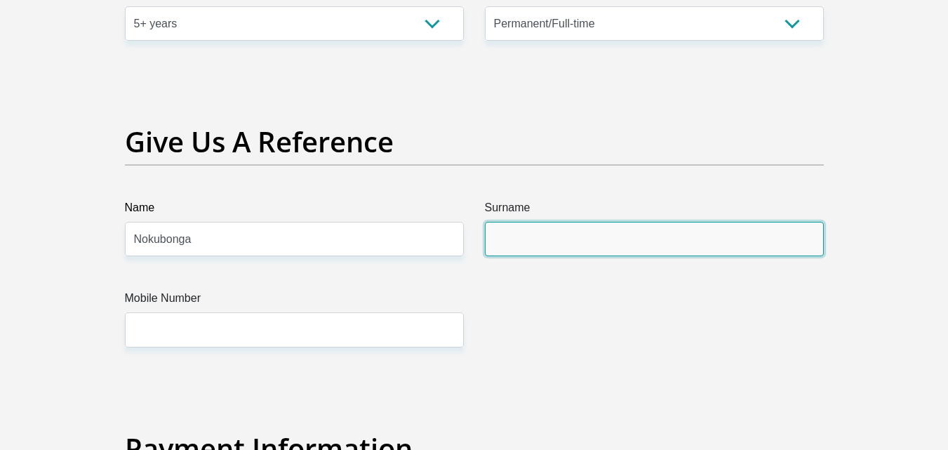
click at [529, 229] on input "Surname" at bounding box center [654, 239] width 339 height 34
type input "Masoka"
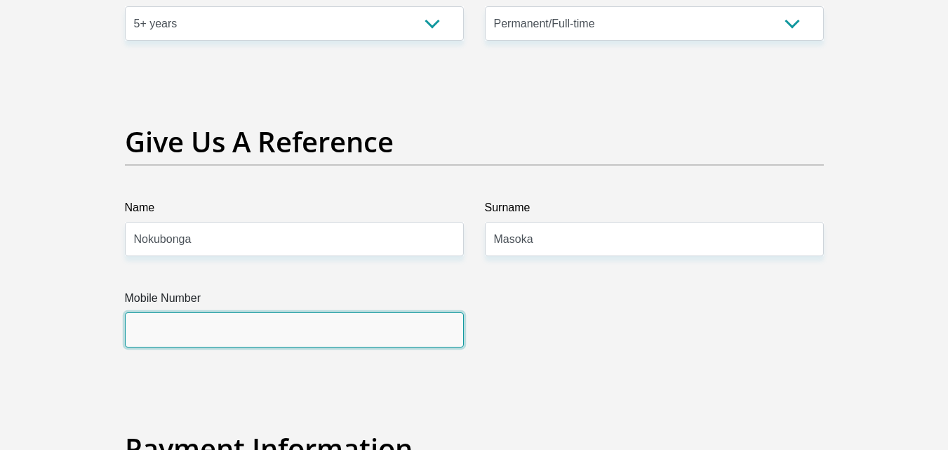
click at [354, 325] on input "Mobile Number" at bounding box center [294, 329] width 339 height 34
type input "0824297367"
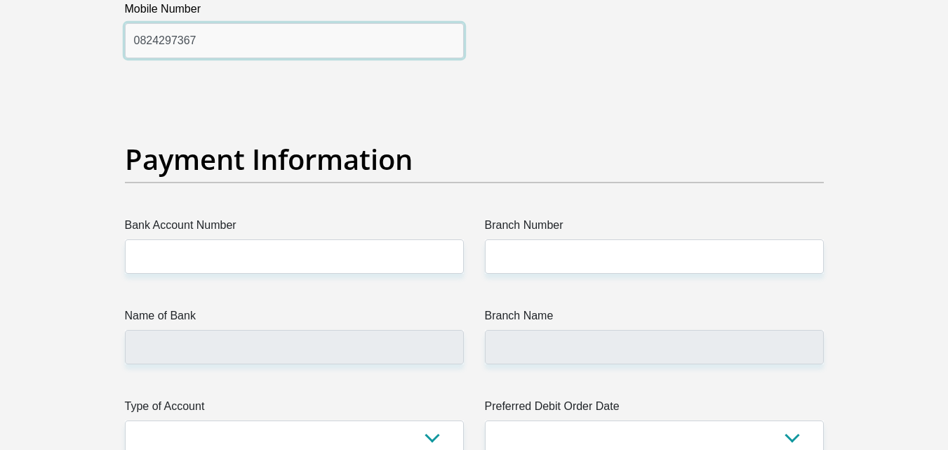
scroll to position [3121, 0]
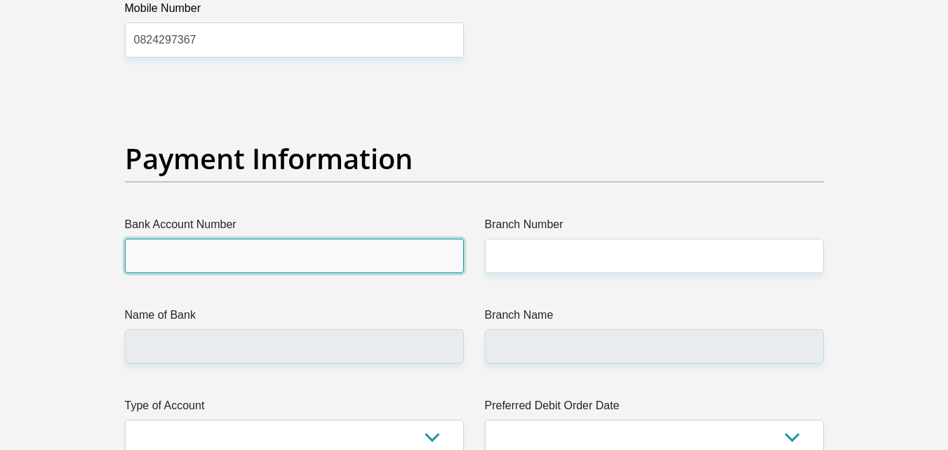
click at [339, 250] on input "Bank Account Number" at bounding box center [294, 255] width 339 height 34
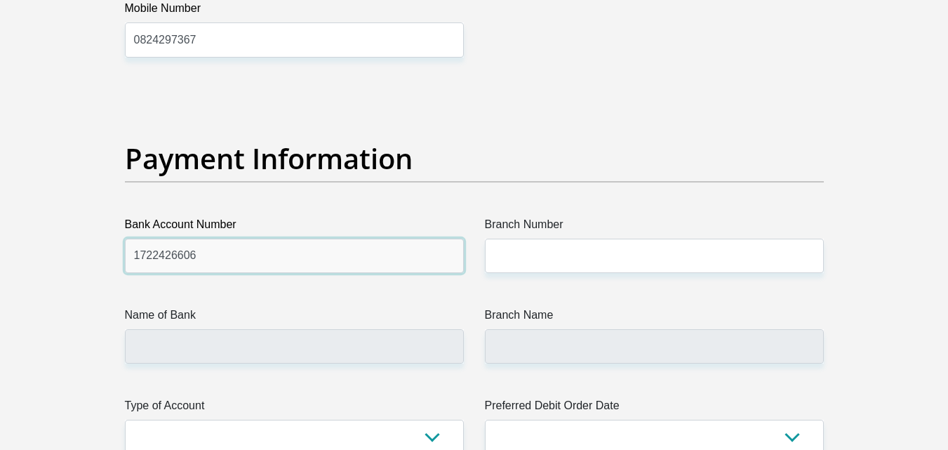
type input "1722426606"
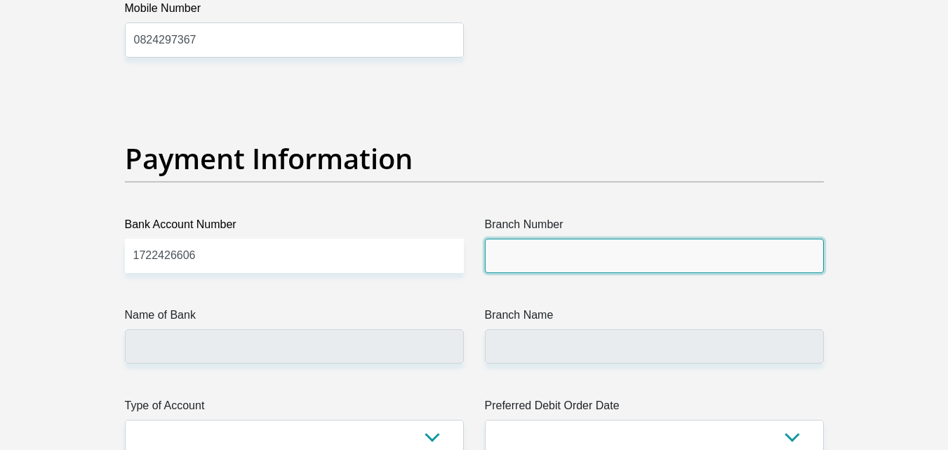
click at [540, 259] on input "Branch Number" at bounding box center [654, 255] width 339 height 34
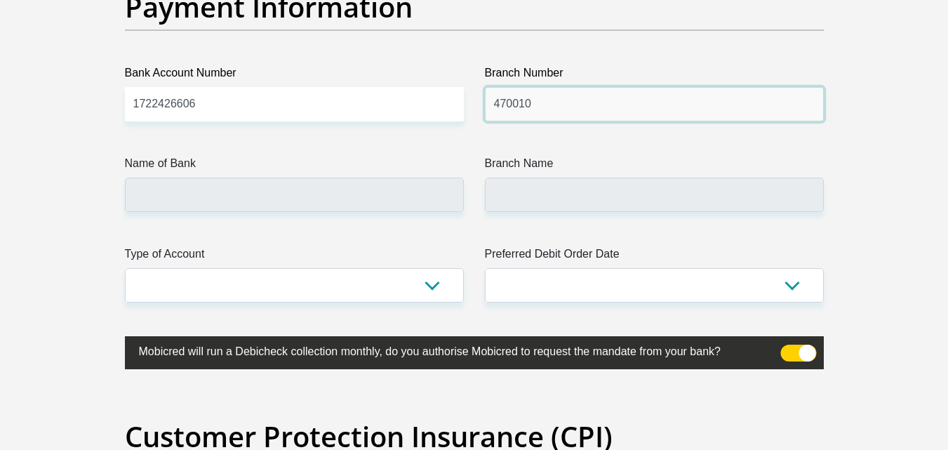
scroll to position [3274, 0]
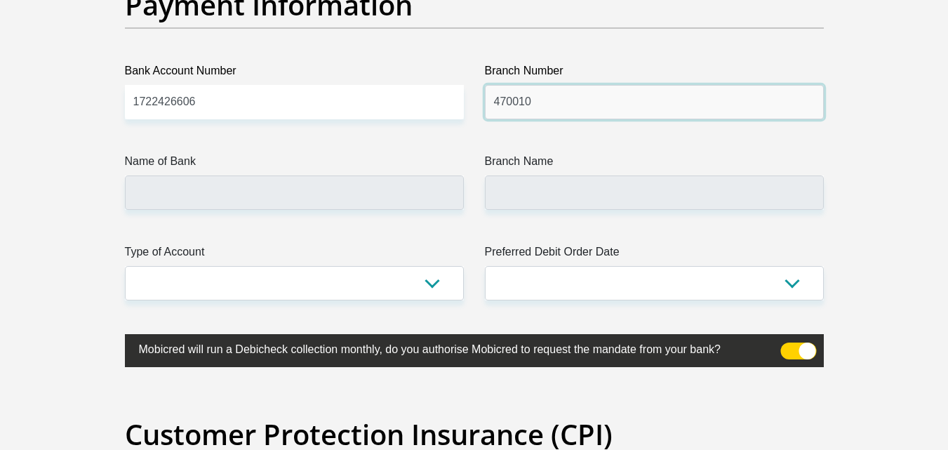
type input "470010"
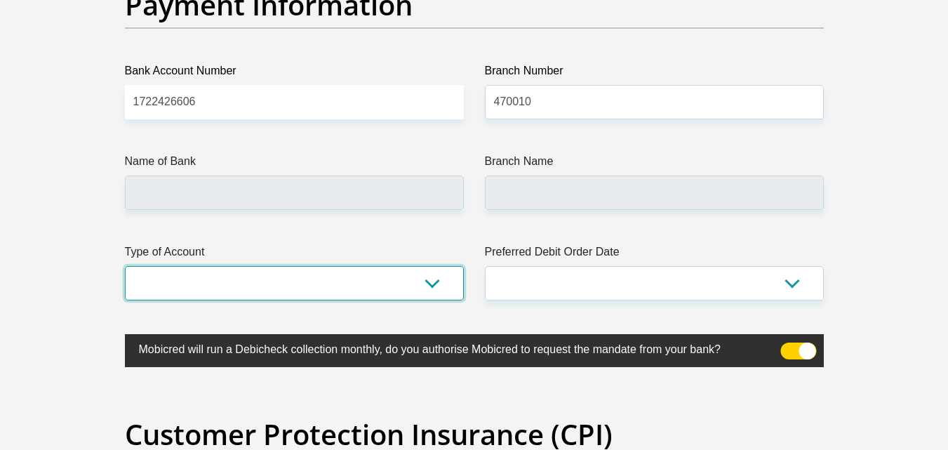
click at [436, 283] on select "Cheque Savings" at bounding box center [294, 283] width 339 height 34
type input "CAPITEC BANK LIMITED"
type input "CAPITEC BANK CPC"
select select "SAV"
click at [125, 266] on select "Cheque Savings" at bounding box center [294, 283] width 339 height 34
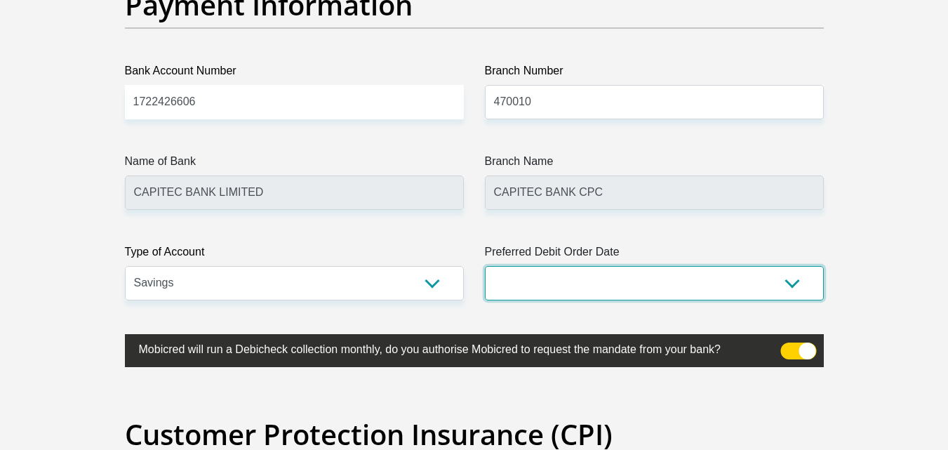
click at [777, 283] on select "1st 2nd 3rd 4th 5th 7th 18th 19th 20th 21st 22nd 23rd 24th 25th 26th 27th 28th …" at bounding box center [654, 283] width 339 height 34
select select "25"
click at [485, 266] on select "1st 2nd 3rd 4th 5th 7th 18th 19th 20th 21st 22nd 23rd 24th 25th 26th 27th 28th …" at bounding box center [654, 283] width 339 height 34
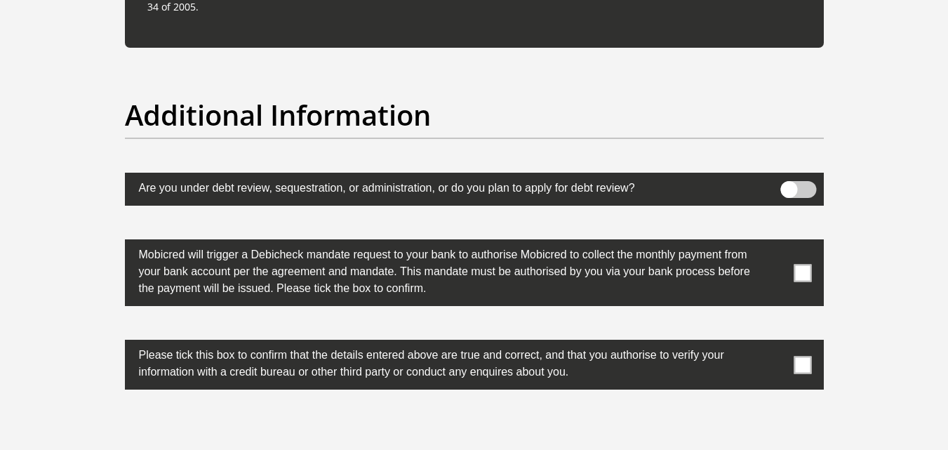
scroll to position [4343, 0]
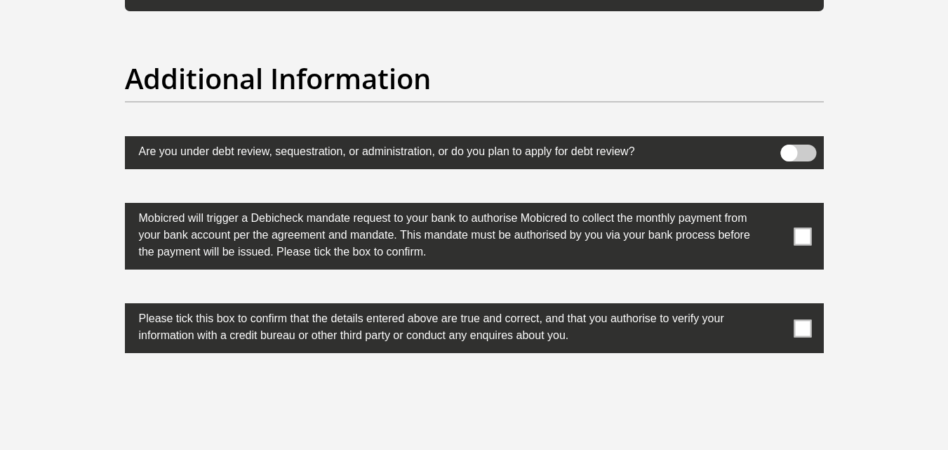
click at [795, 234] on span at bounding box center [802, 236] width 18 height 18
click at [774, 206] on input "checkbox" at bounding box center [774, 206] width 0 height 0
click at [804, 328] on span at bounding box center [802, 328] width 18 height 18
click at [774, 307] on input "checkbox" at bounding box center [774, 307] width 0 height 0
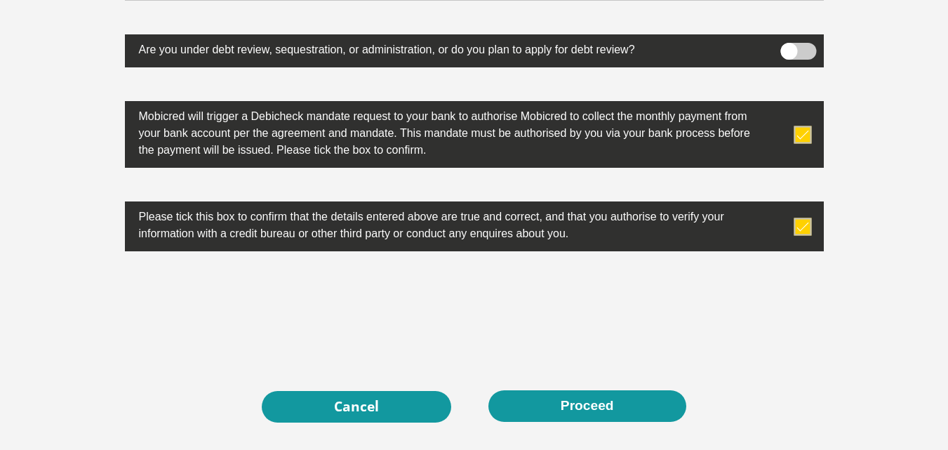
scroll to position [4463, 0]
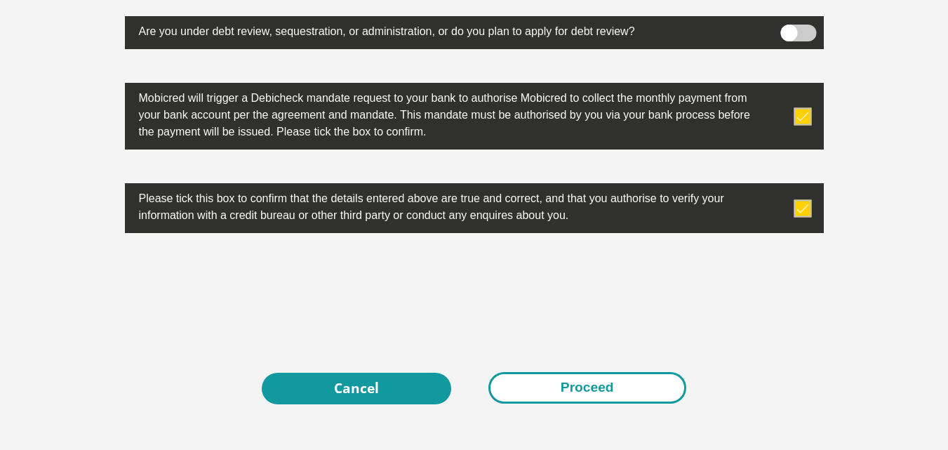
click at [594, 392] on button "Proceed" at bounding box center [587, 388] width 198 height 32
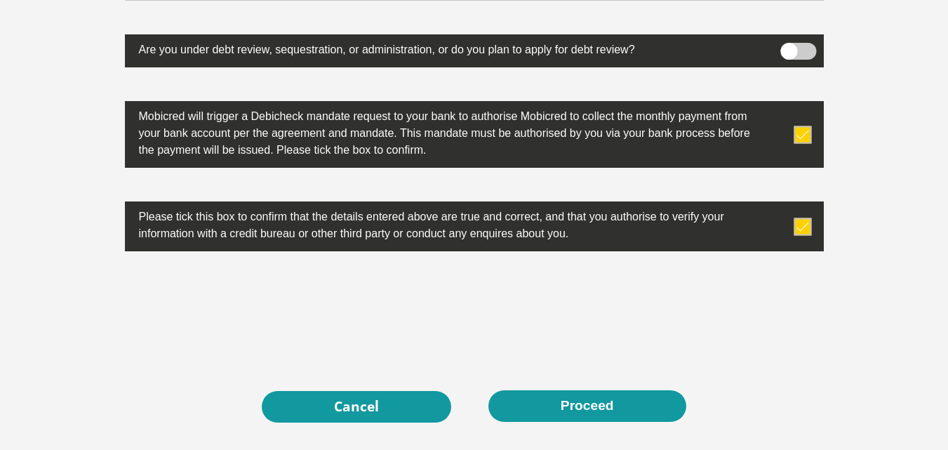
scroll to position [4609, 0]
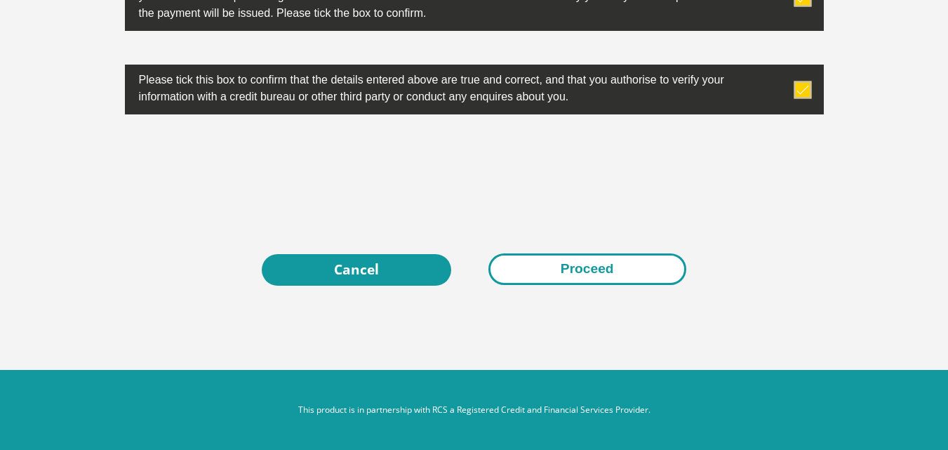
click at [608, 267] on button "Proceed" at bounding box center [587, 269] width 198 height 32
click at [567, 275] on button "Proceed" at bounding box center [587, 269] width 198 height 32
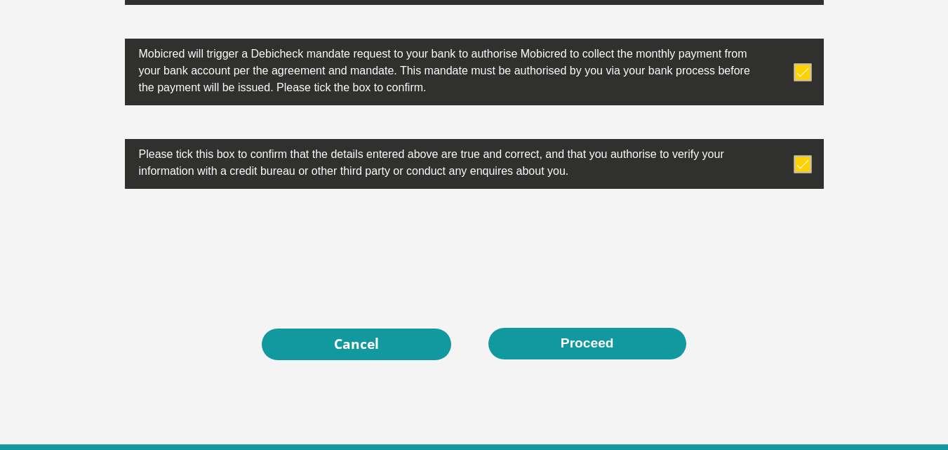
scroll to position [4531, 0]
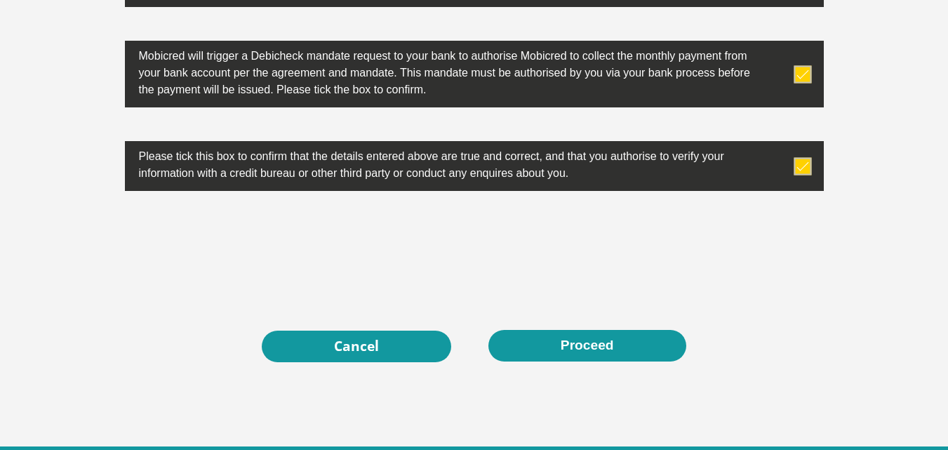
click at [804, 160] on span at bounding box center [802, 166] width 18 height 18
click at [774, 144] on input "checkbox" at bounding box center [774, 144] width 0 height 0
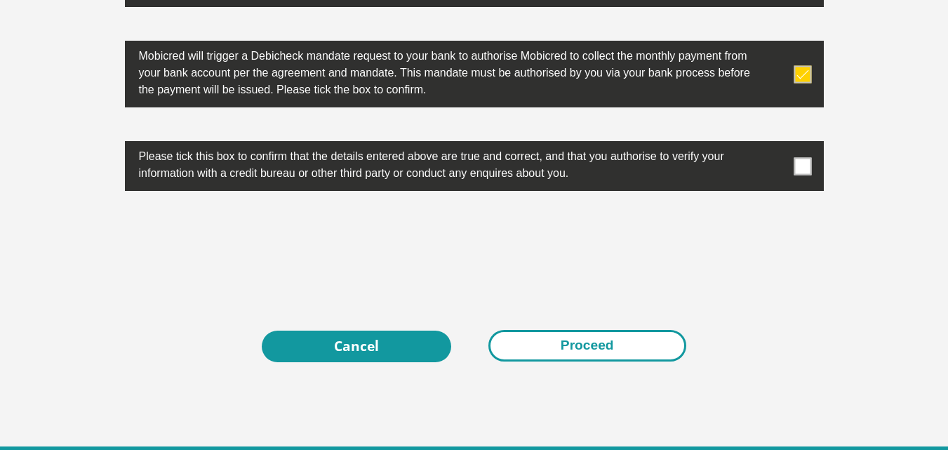
click at [609, 346] on button "Proceed" at bounding box center [587, 346] width 198 height 32
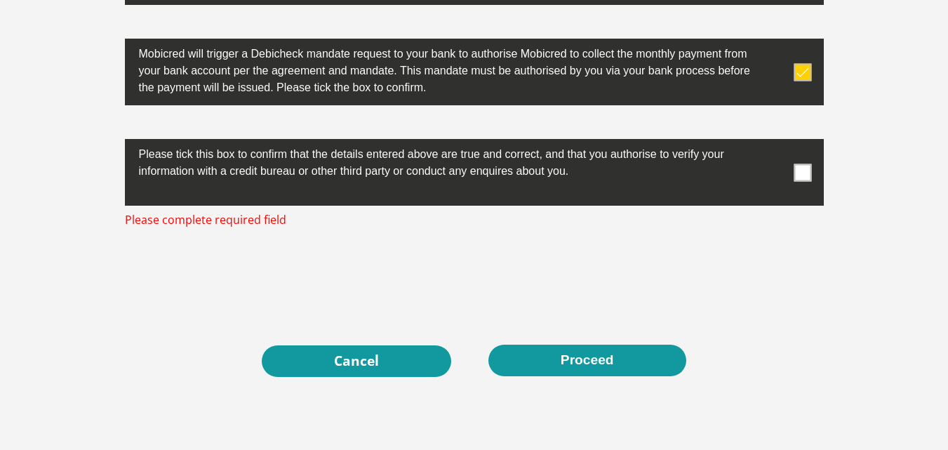
scroll to position [4534, 0]
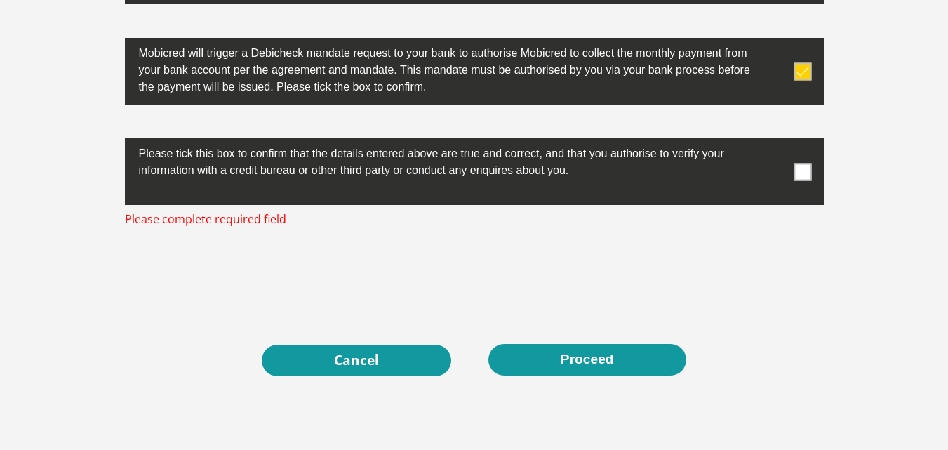
drag, startPoint x: 800, startPoint y: 140, endPoint x: 800, endPoint y: 168, distance: 28.1
click at [800, 168] on label at bounding box center [474, 171] width 699 height 67
click at [800, 168] on span at bounding box center [802, 172] width 18 height 18
click at [774, 142] on input "checkbox" at bounding box center [774, 142] width 0 height 0
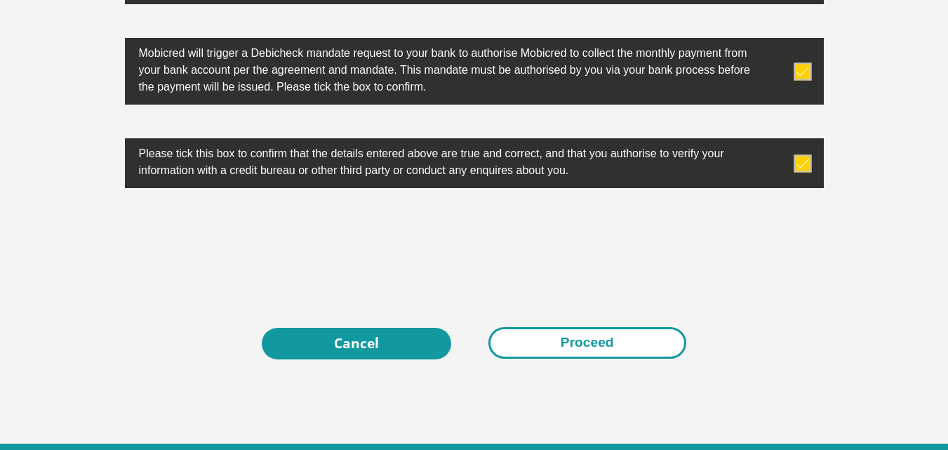
click at [614, 339] on button "Proceed" at bounding box center [587, 343] width 198 height 32
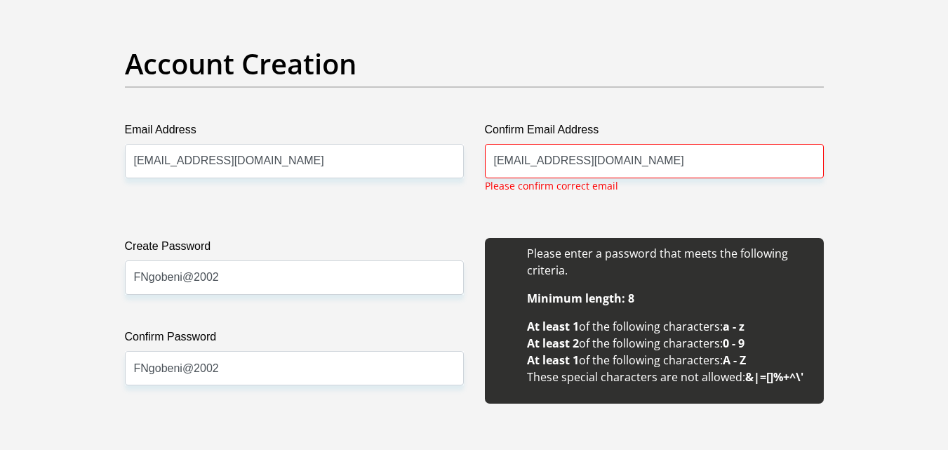
scroll to position [1164, 0]
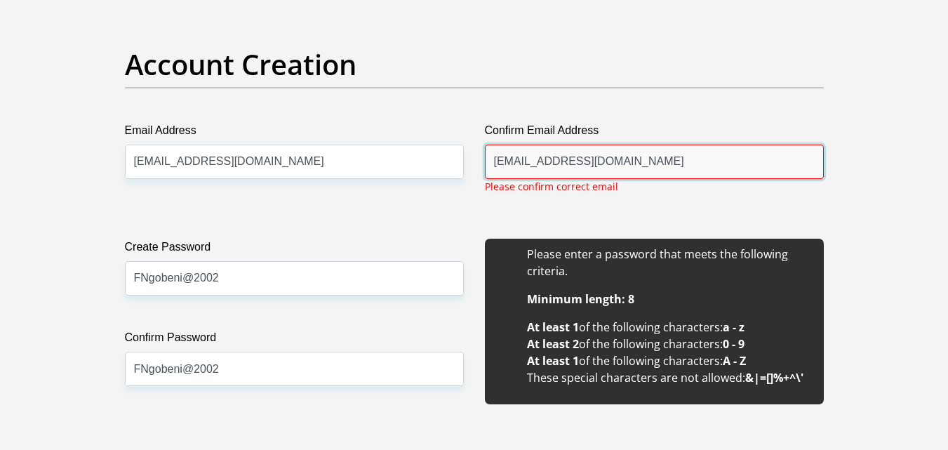
click at [555, 161] on input "21242100@unisa.ac.za" at bounding box center [654, 161] width 339 height 34
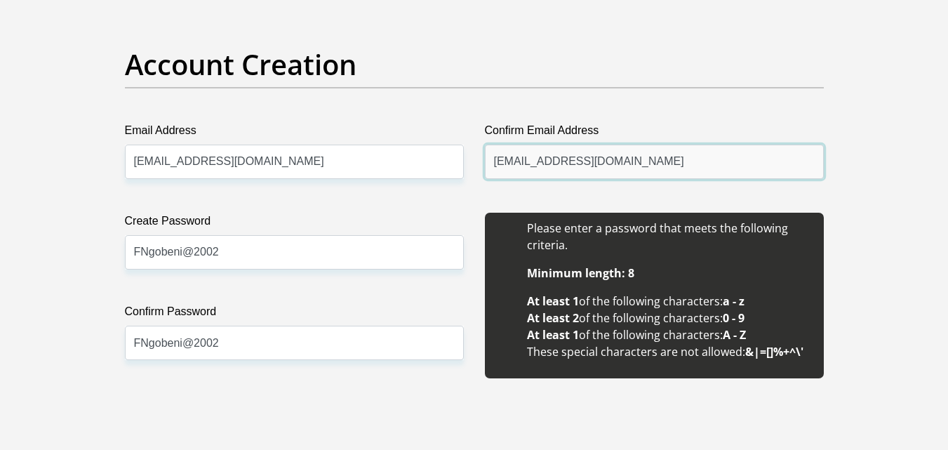
type input "21242100@mylife.unisa.ac.za"
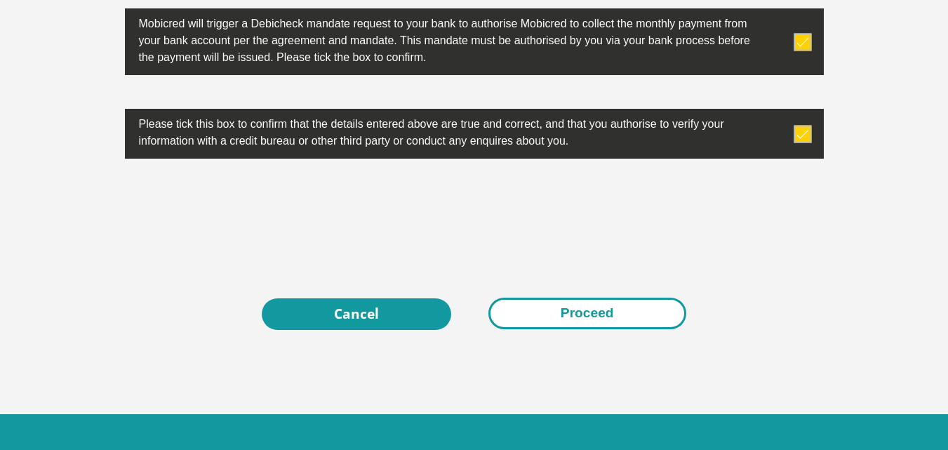
click at [547, 312] on button "Proceed" at bounding box center [587, 313] width 198 height 32
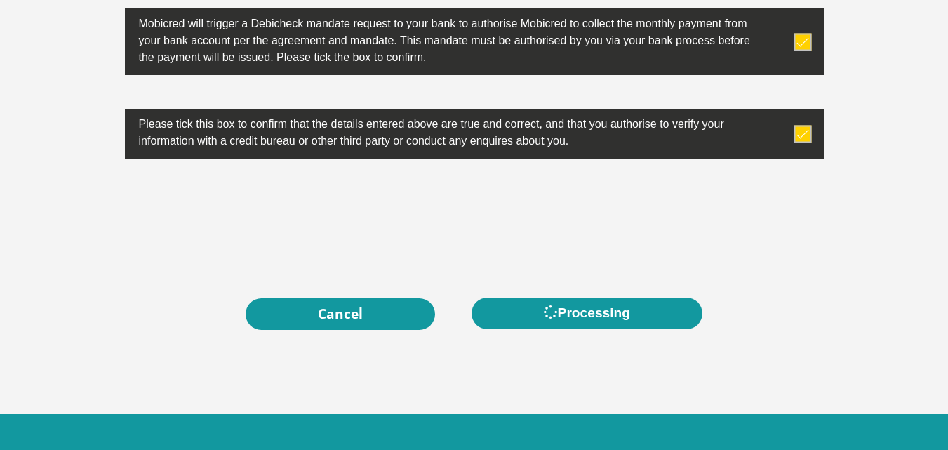
scroll to position [0, 0]
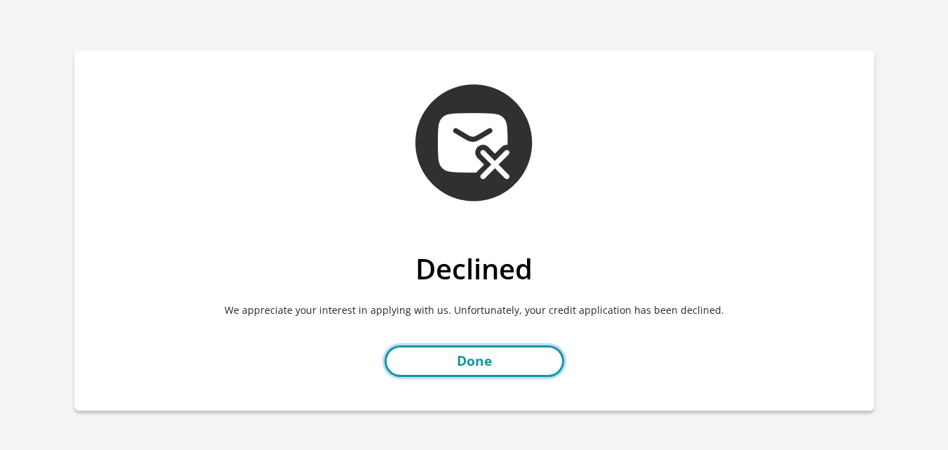
click at [459, 368] on link "Done" at bounding box center [474, 361] width 180 height 32
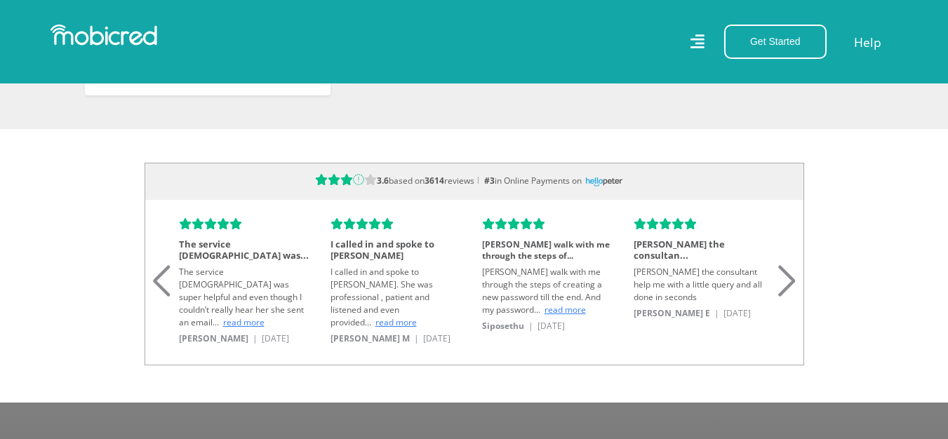
drag, startPoint x: 869, startPoint y: 29, endPoint x: 868, endPoint y: 46, distance: 16.8
click at [868, 46] on div "Get Started Open an Account Account Holder Login Help" at bounding box center [691, 42] width 434 height 34
click at [868, 46] on link "Help" at bounding box center [867, 42] width 29 height 20
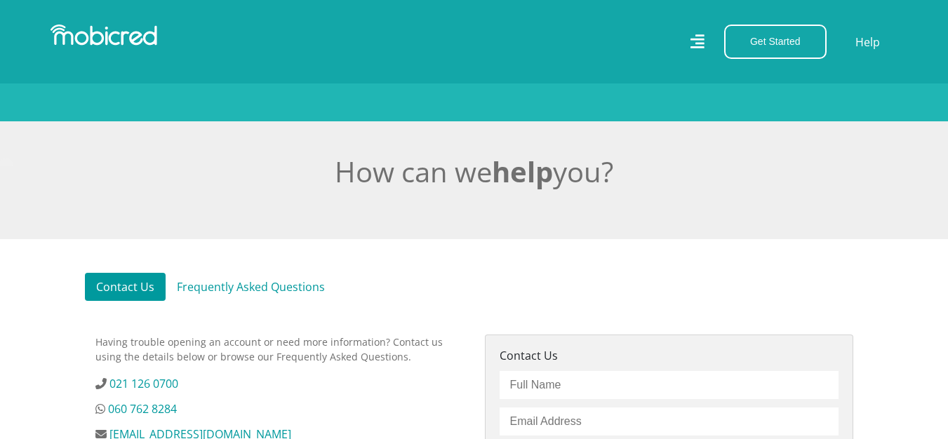
scroll to position [231, 0]
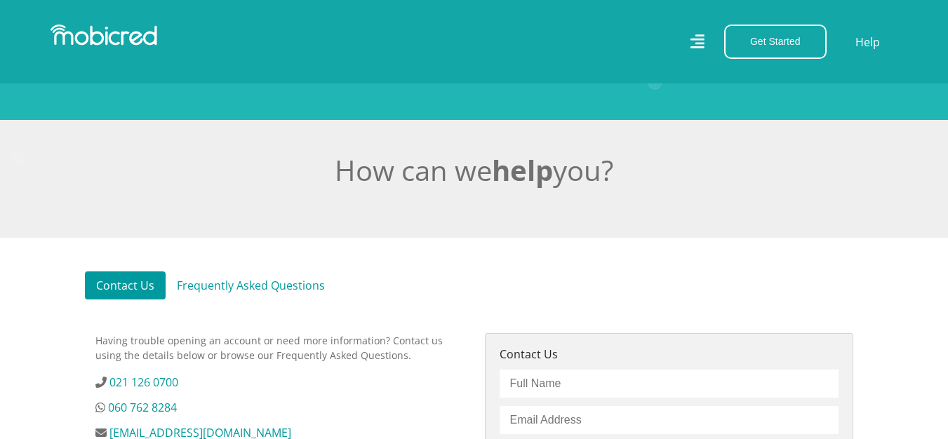
click at [149, 291] on link "Contact Us" at bounding box center [125, 285] width 81 height 28
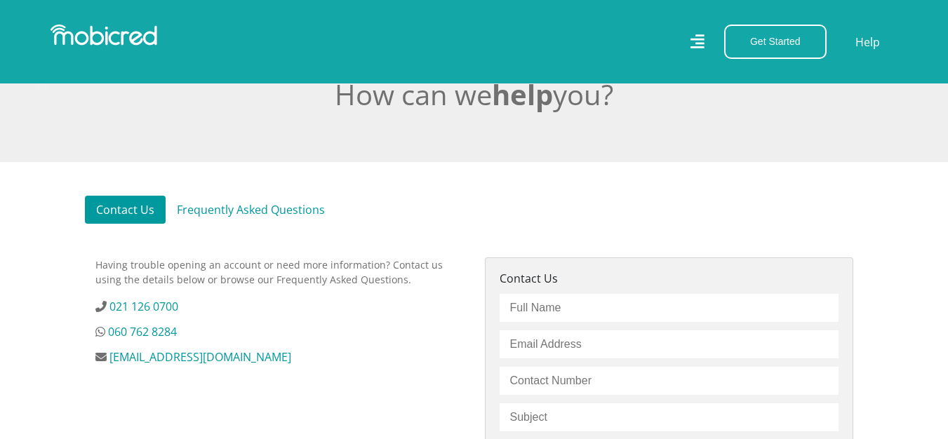
scroll to position [307, 0]
click at [241, 208] on link "Frequently Asked Questions" at bounding box center [251, 209] width 170 height 28
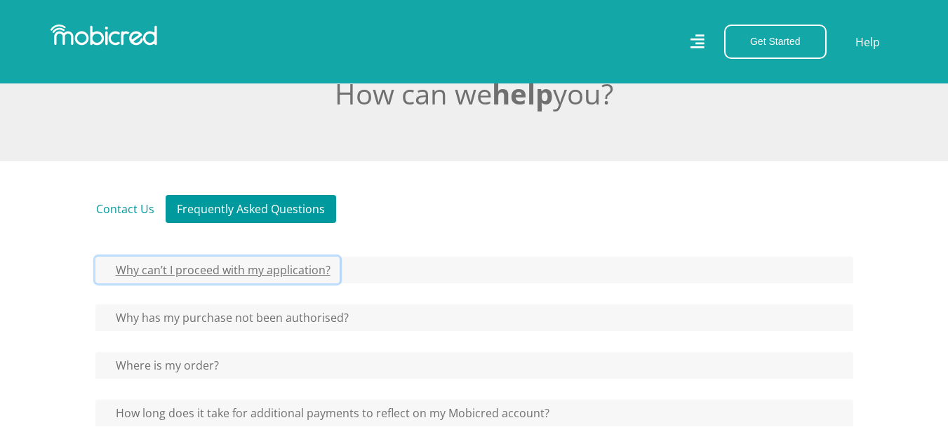
click at [296, 269] on button "Why can’t I proceed with my application?" at bounding box center [217, 270] width 244 height 27
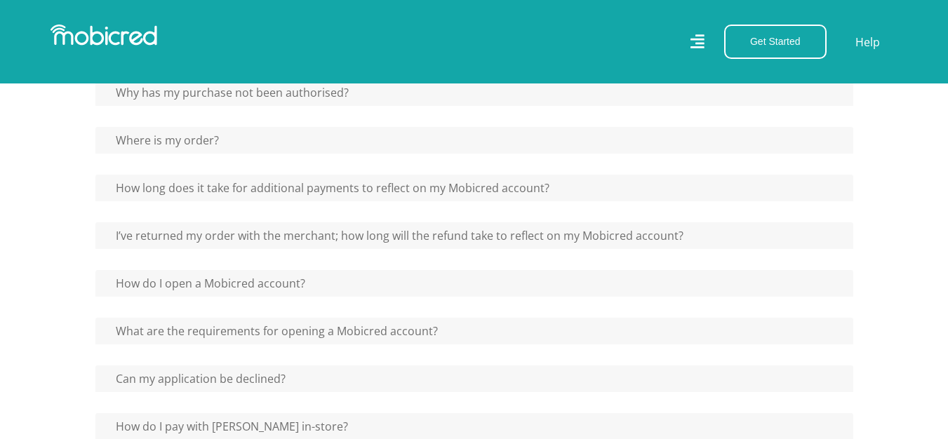
scroll to position [578, 0]
click at [261, 379] on button "Can my application be declined?" at bounding box center [194, 378] width 199 height 27
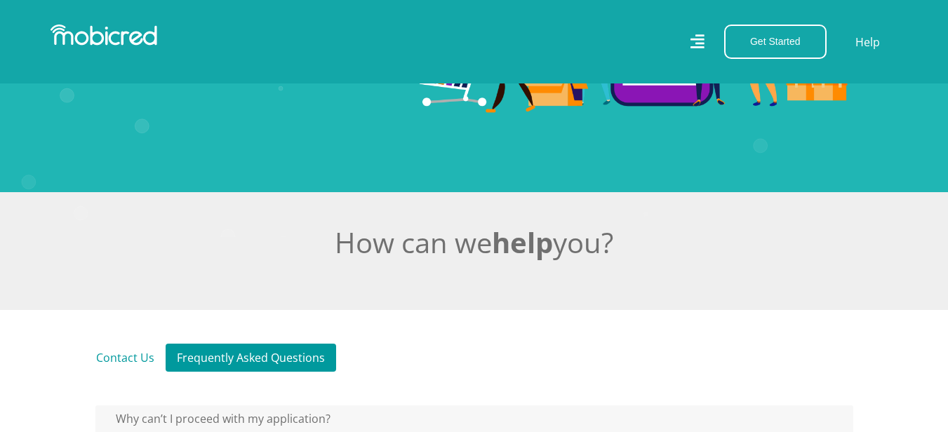
scroll to position [159, 11]
click at [120, 354] on link "Contact Us" at bounding box center [125, 358] width 81 height 28
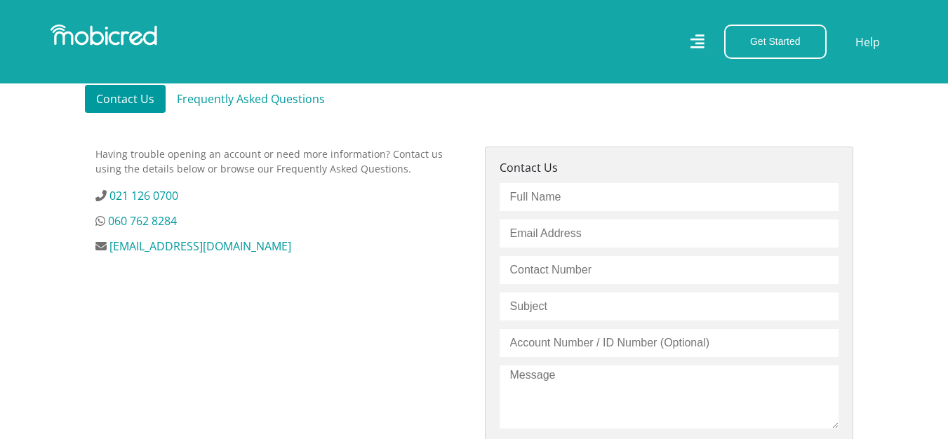
scroll to position [0, 11]
